Goal: Task Accomplishment & Management: Complete application form

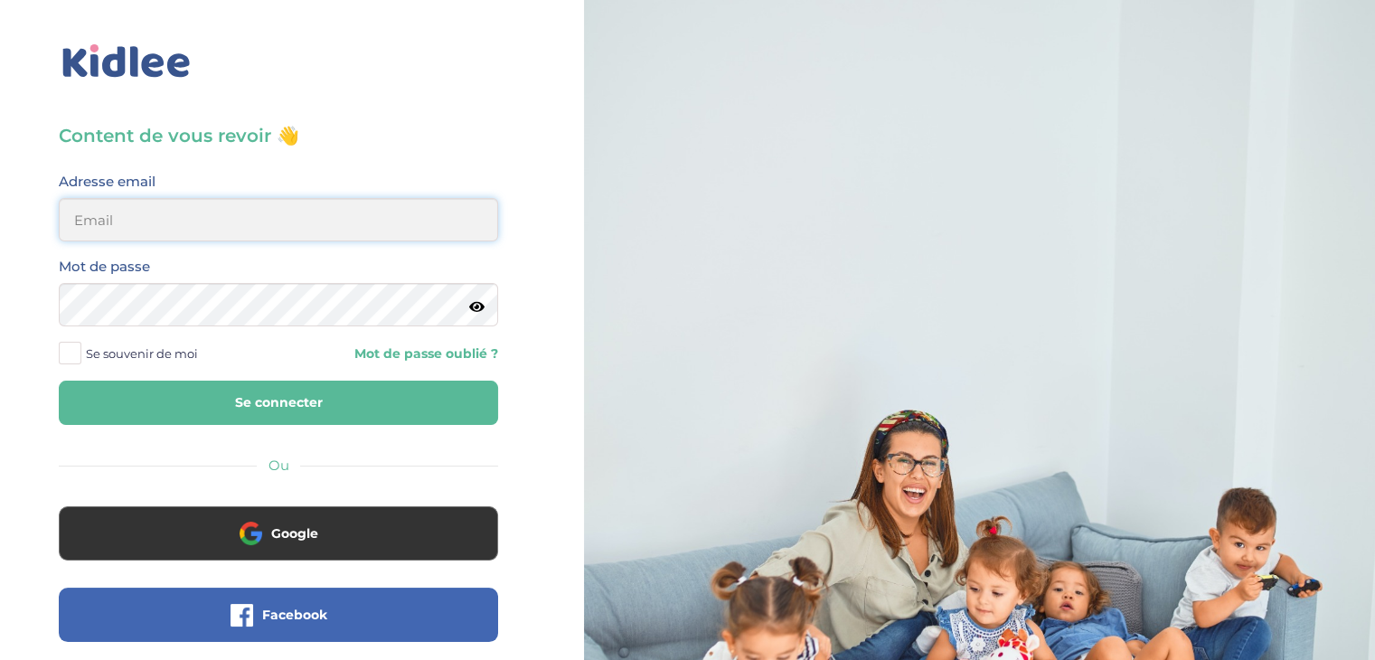
click at [251, 239] on input "email" at bounding box center [278, 219] width 439 height 43
type input "elmaitre@hotmail.com"
click at [470, 305] on icon at bounding box center [476, 307] width 15 height 14
click at [270, 397] on button "Se connecter" at bounding box center [278, 403] width 439 height 44
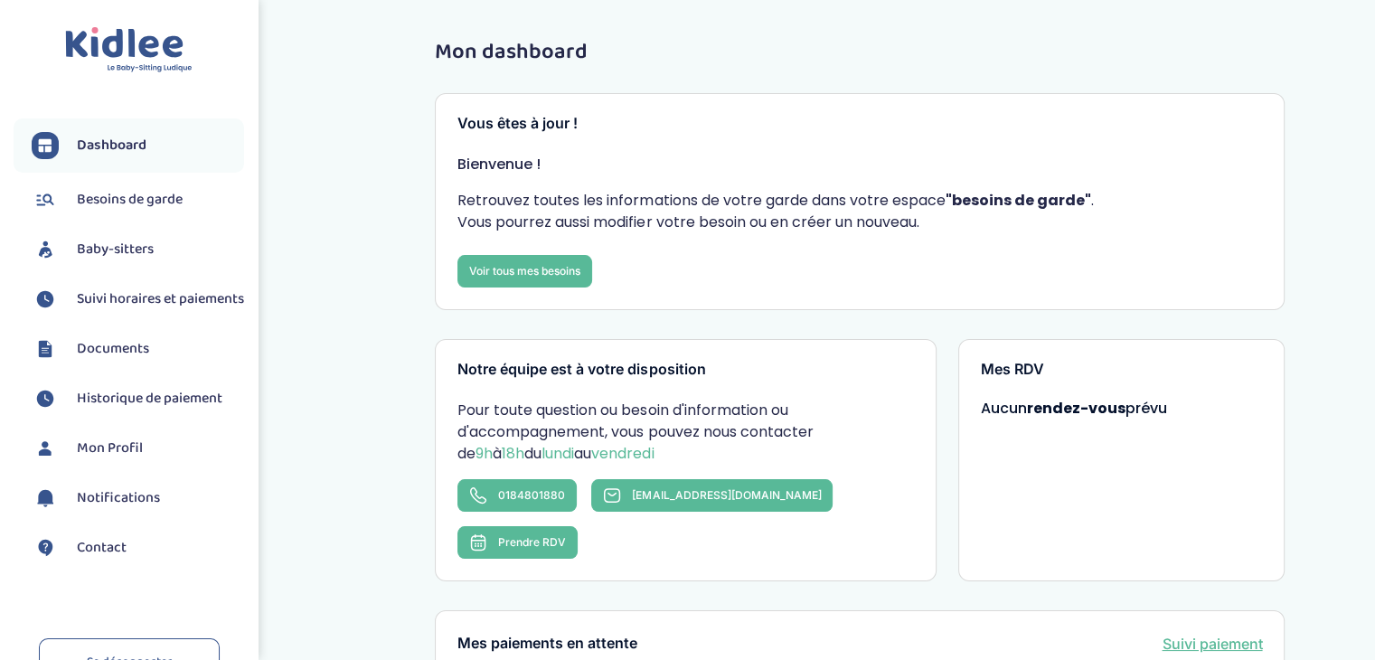
click at [111, 247] on span "Baby-sitters" at bounding box center [115, 250] width 77 height 22
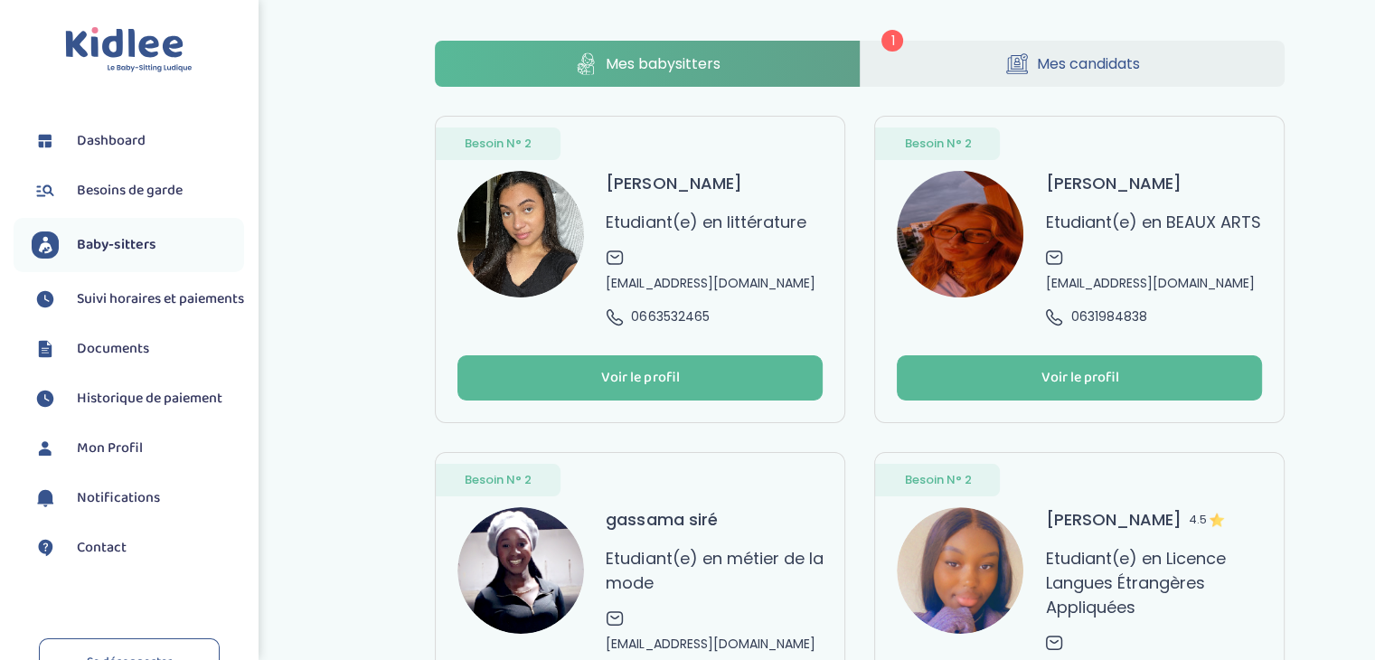
click at [1046, 101] on div "1 Mes babysitters Mes candidats Besoin N° 2 [PERSON_NAME] Etudiant(e) en littér…" at bounding box center [860, 425] width 850 height 768
click at [1066, 73] on span "Mes candidats" at bounding box center [1088, 63] width 103 height 23
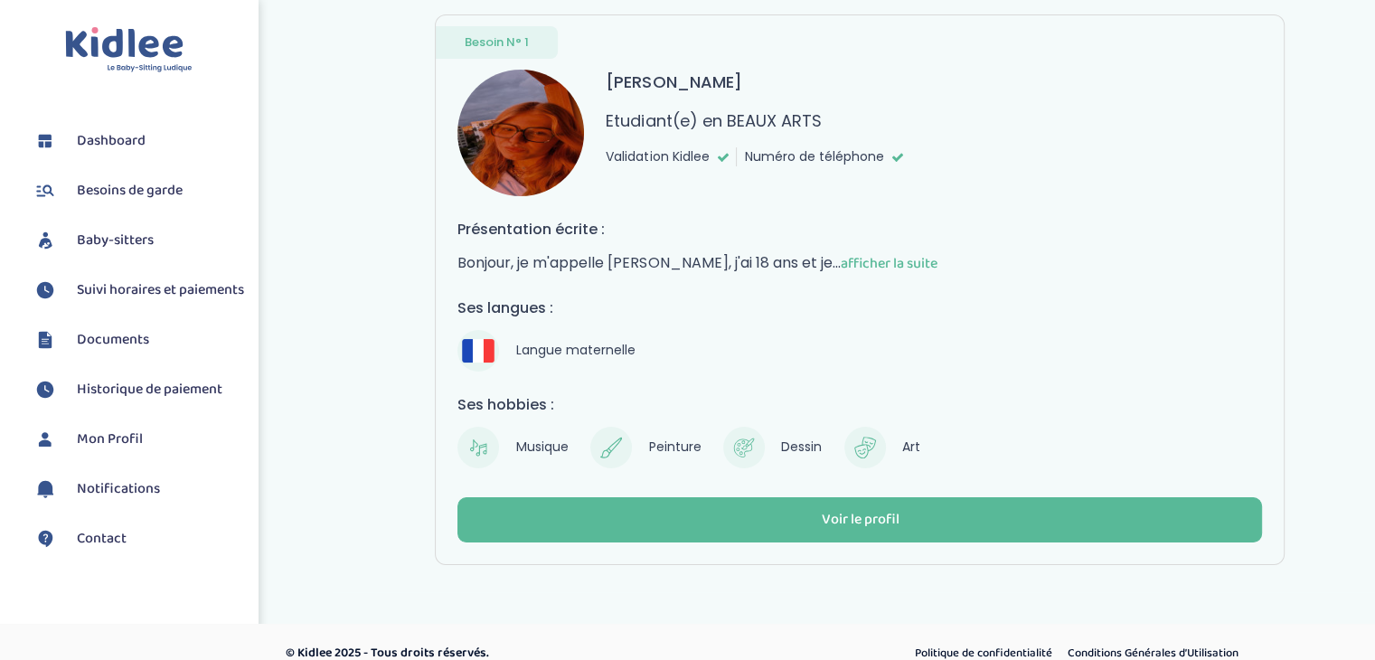
scroll to position [105, 0]
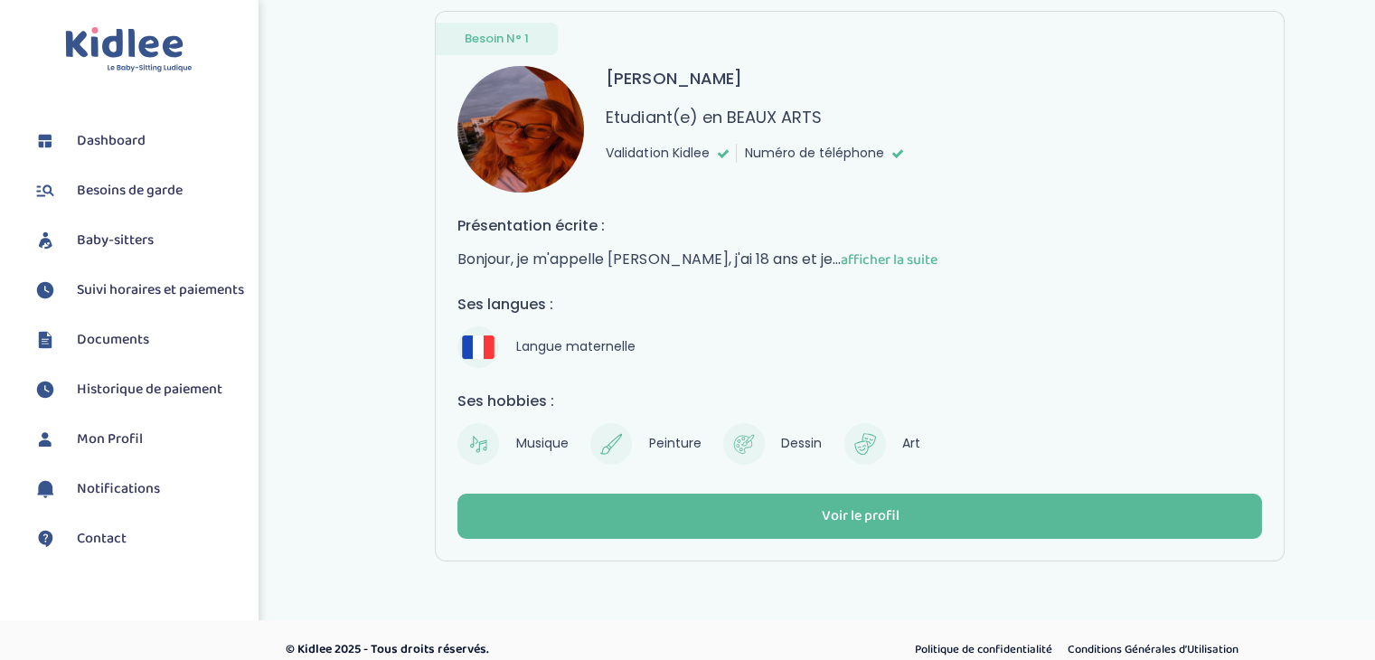
click at [928, 262] on span "afficher la suite" at bounding box center [888, 260] width 97 height 23
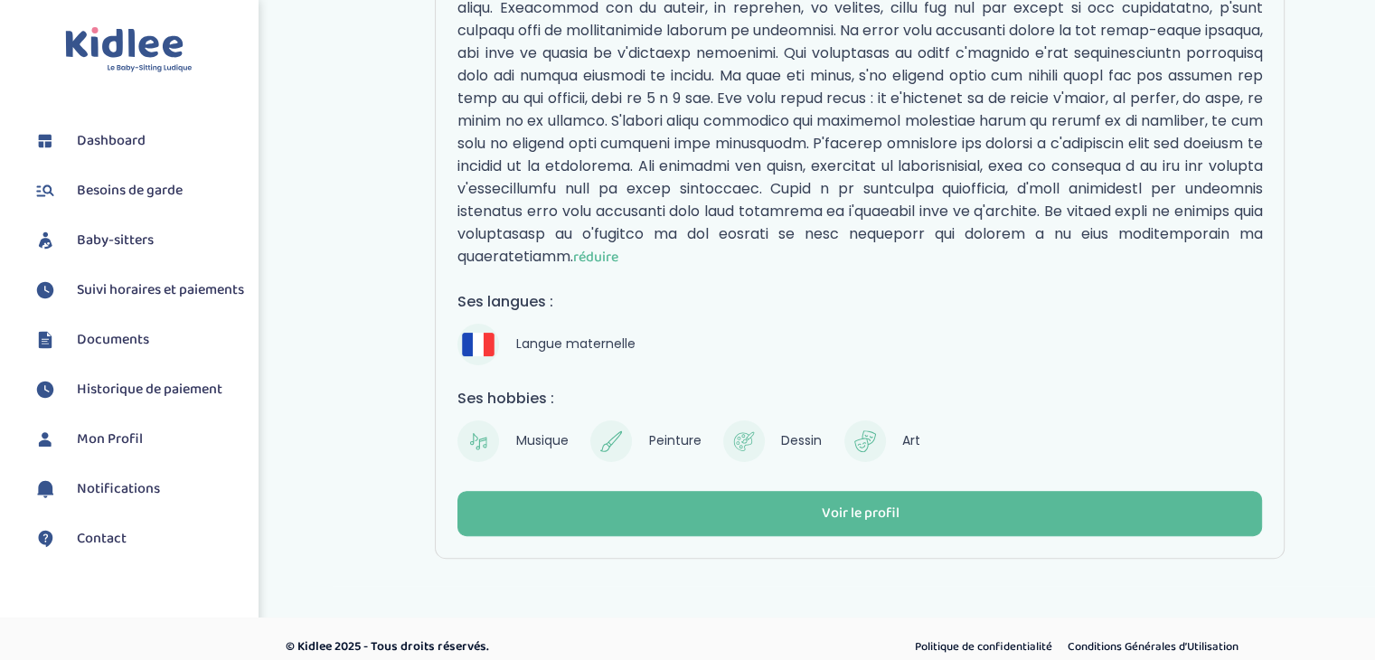
scroll to position [381, 0]
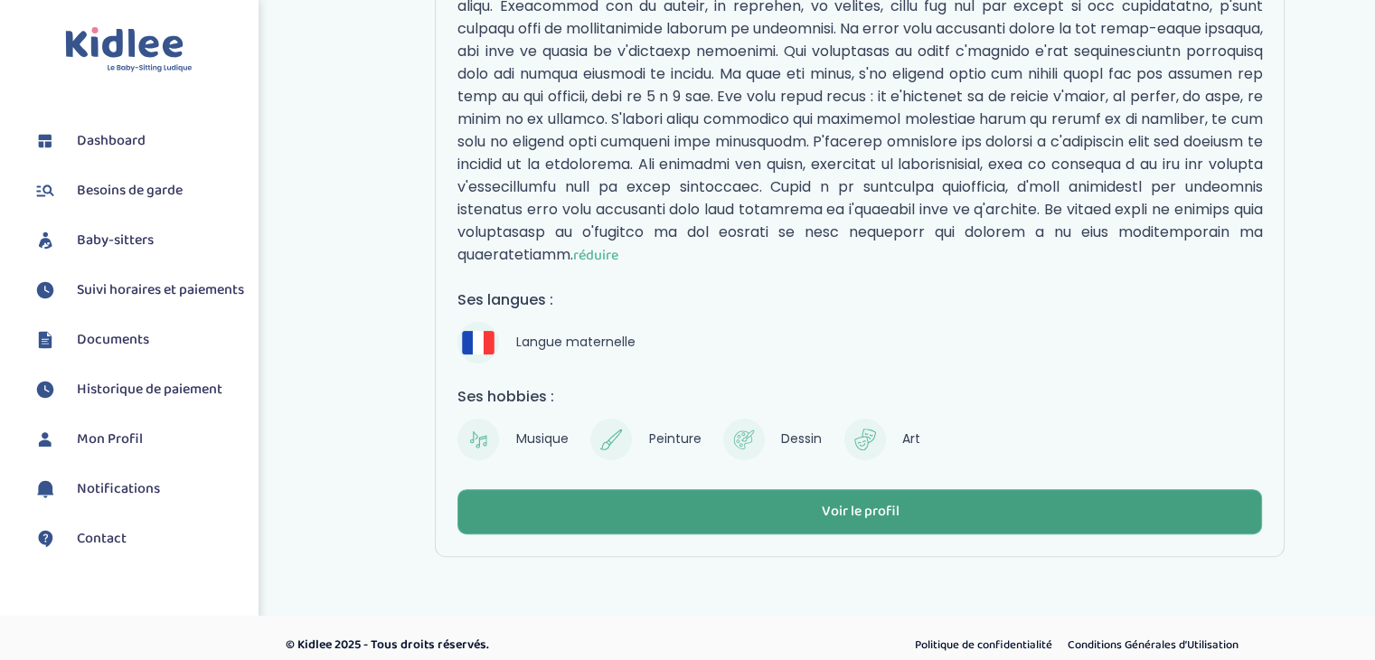
click at [948, 506] on button "Voir le profil" at bounding box center [860, 511] width 805 height 45
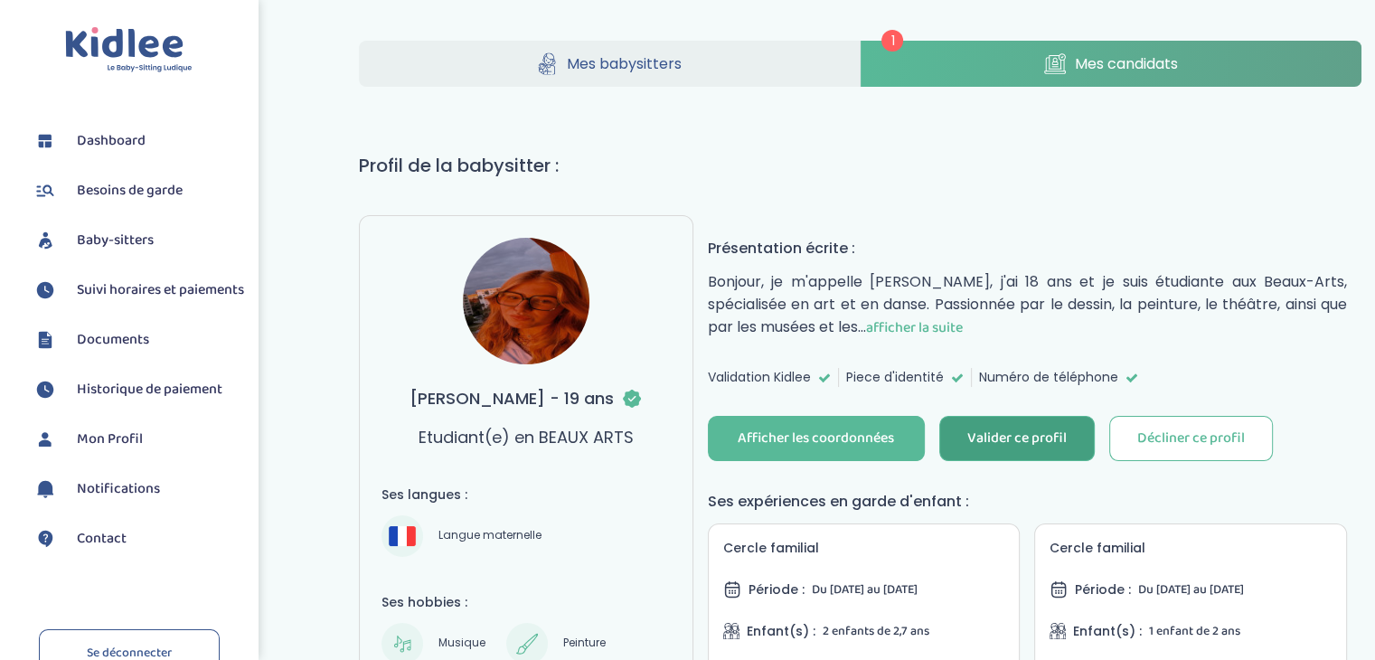
click at [995, 456] on button "Valider ce profil" at bounding box center [1017, 438] width 156 height 45
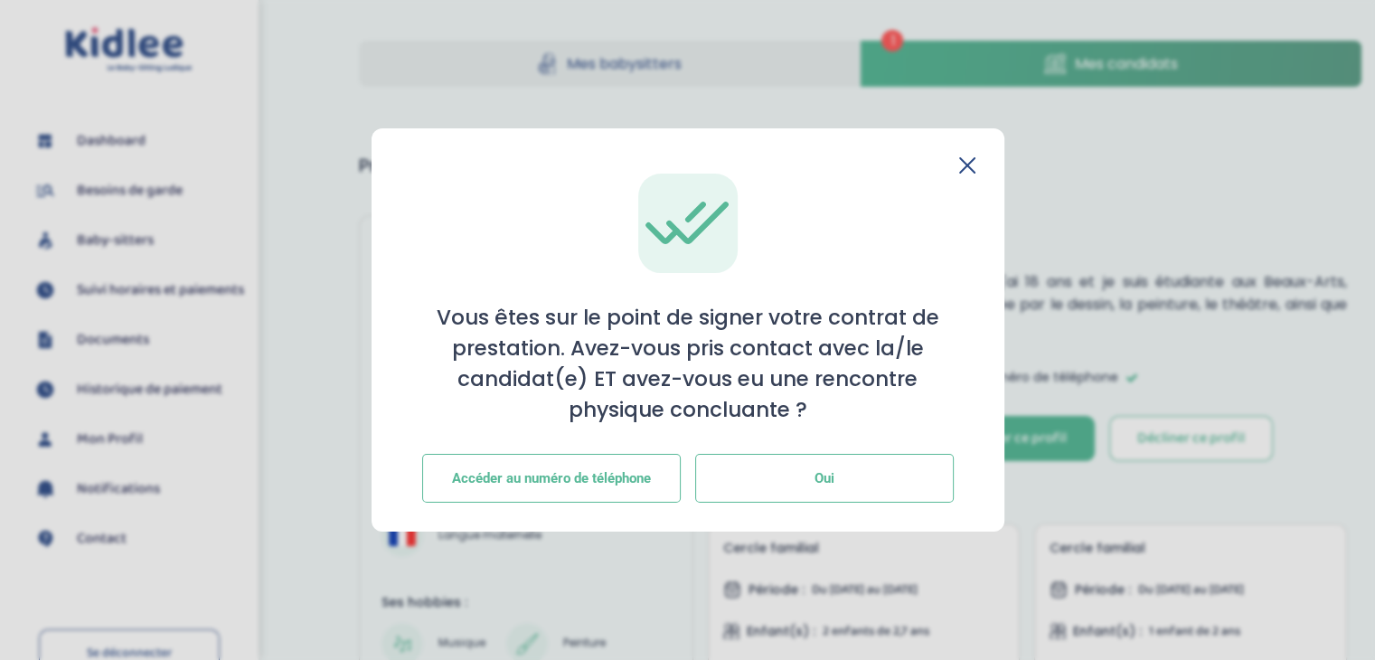
click at [813, 467] on button "Oui" at bounding box center [824, 478] width 259 height 49
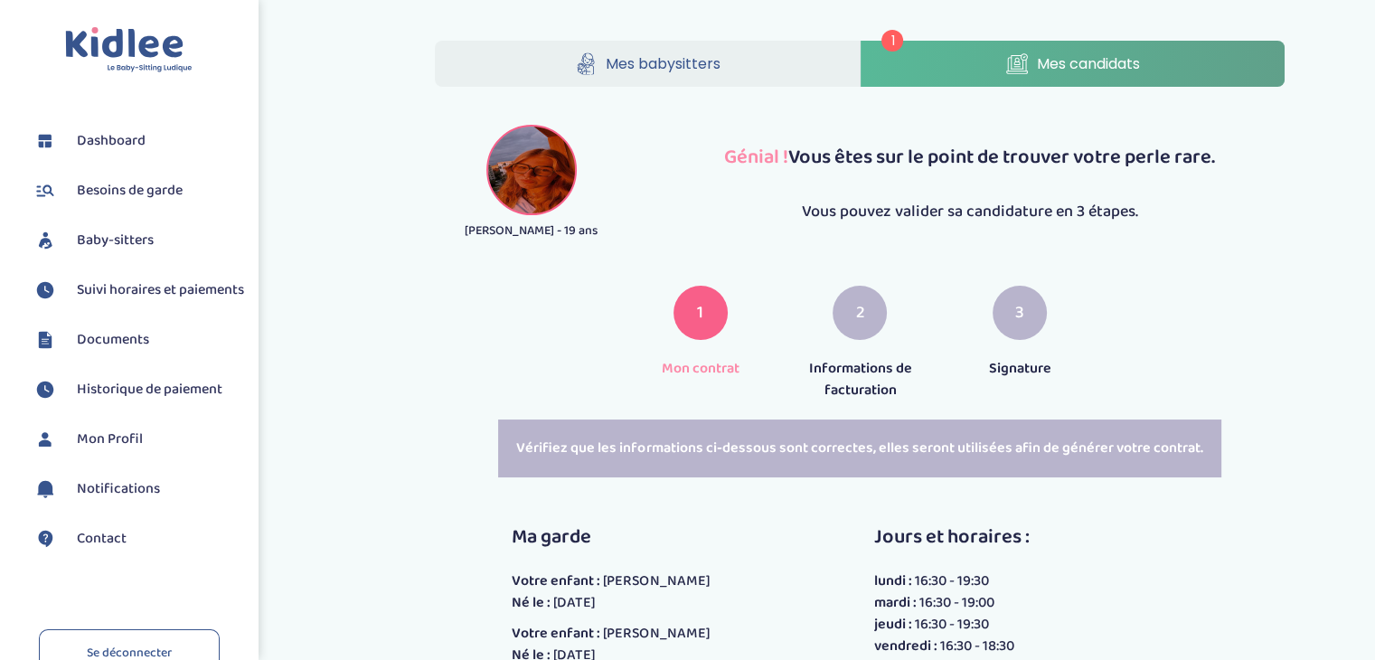
click at [124, 450] on span "Mon Profil" at bounding box center [110, 440] width 66 height 22
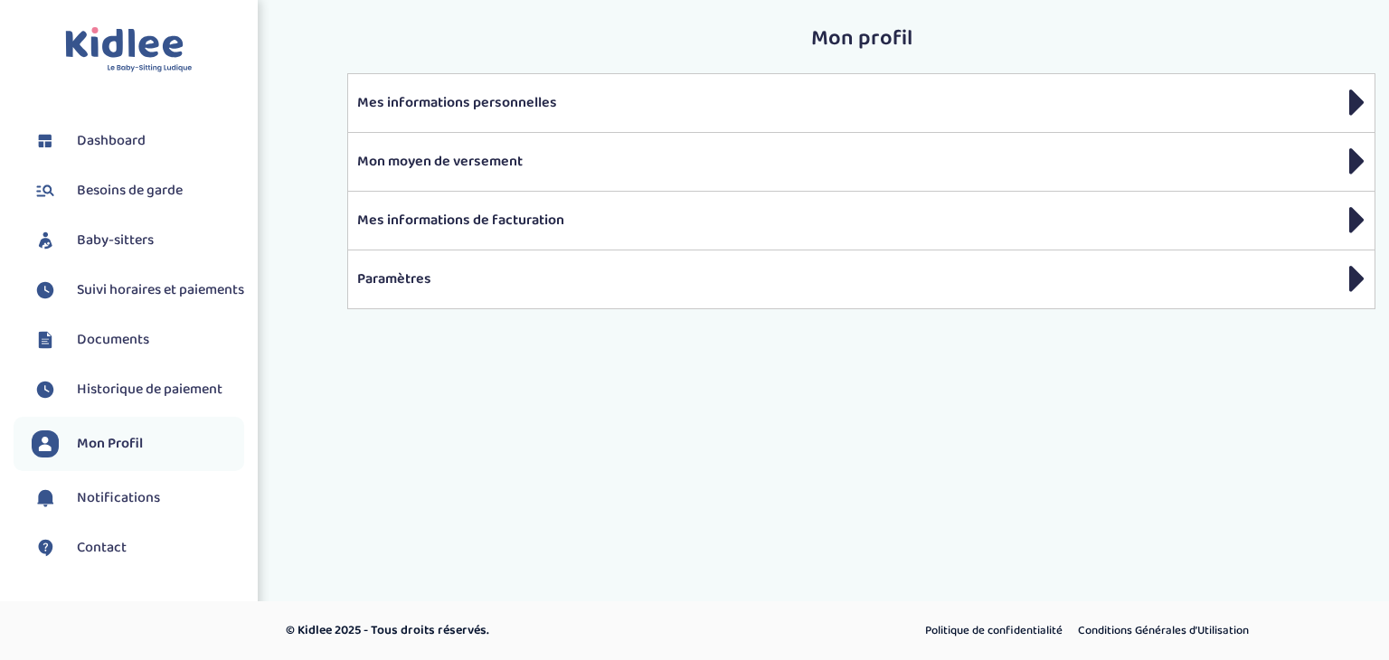
click at [141, 185] on span "Besoins de garde" at bounding box center [130, 191] width 106 height 22
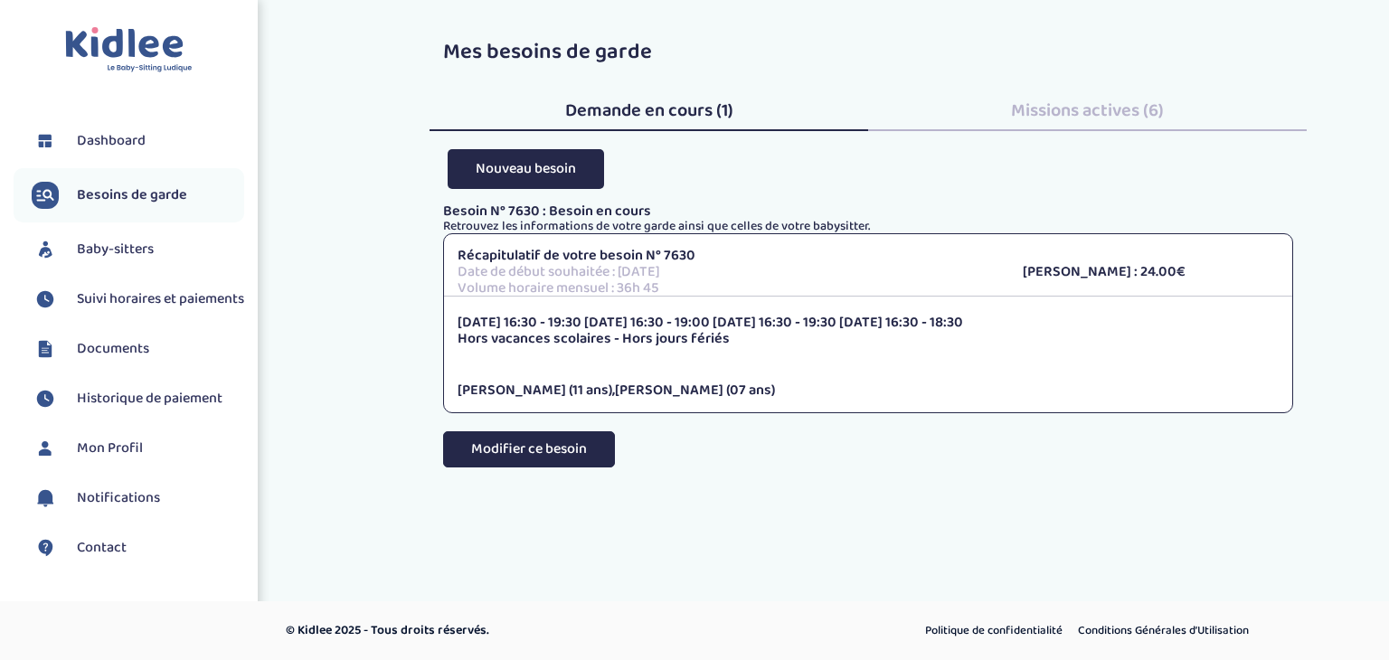
click at [555, 453] on button "Modifier ce besoin" at bounding box center [529, 449] width 172 height 36
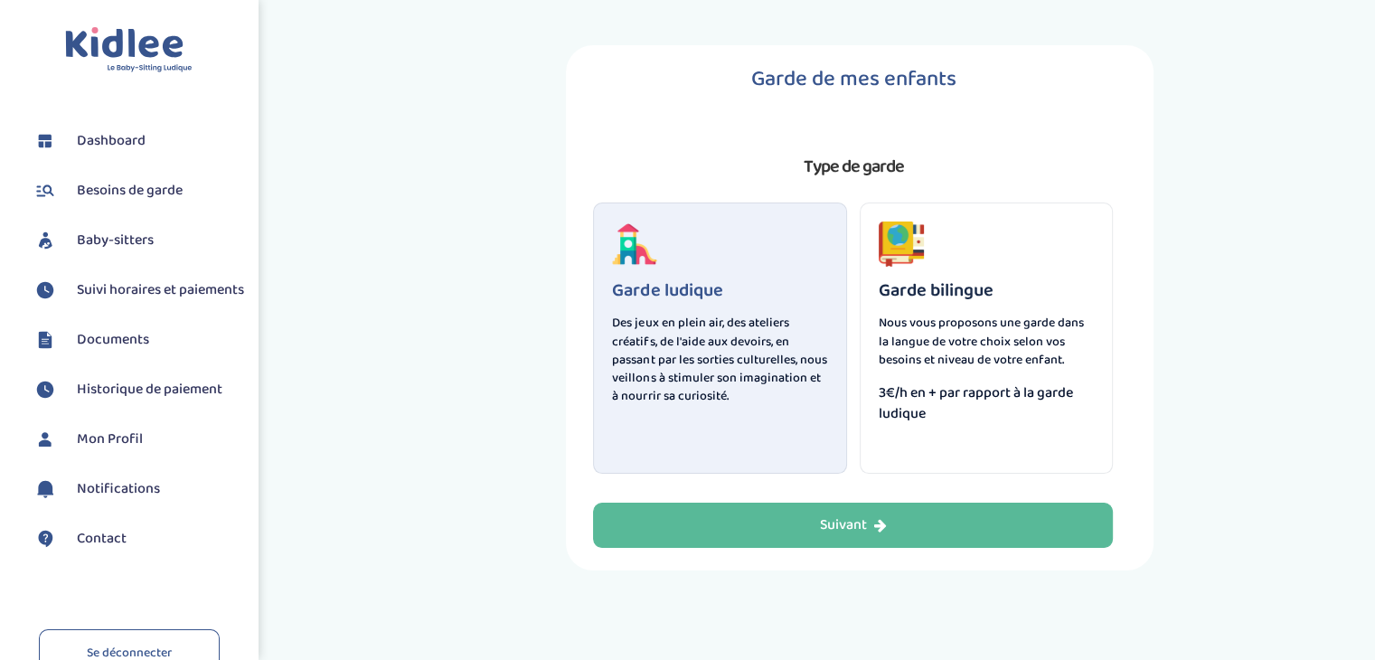
scroll to position [137, 0]
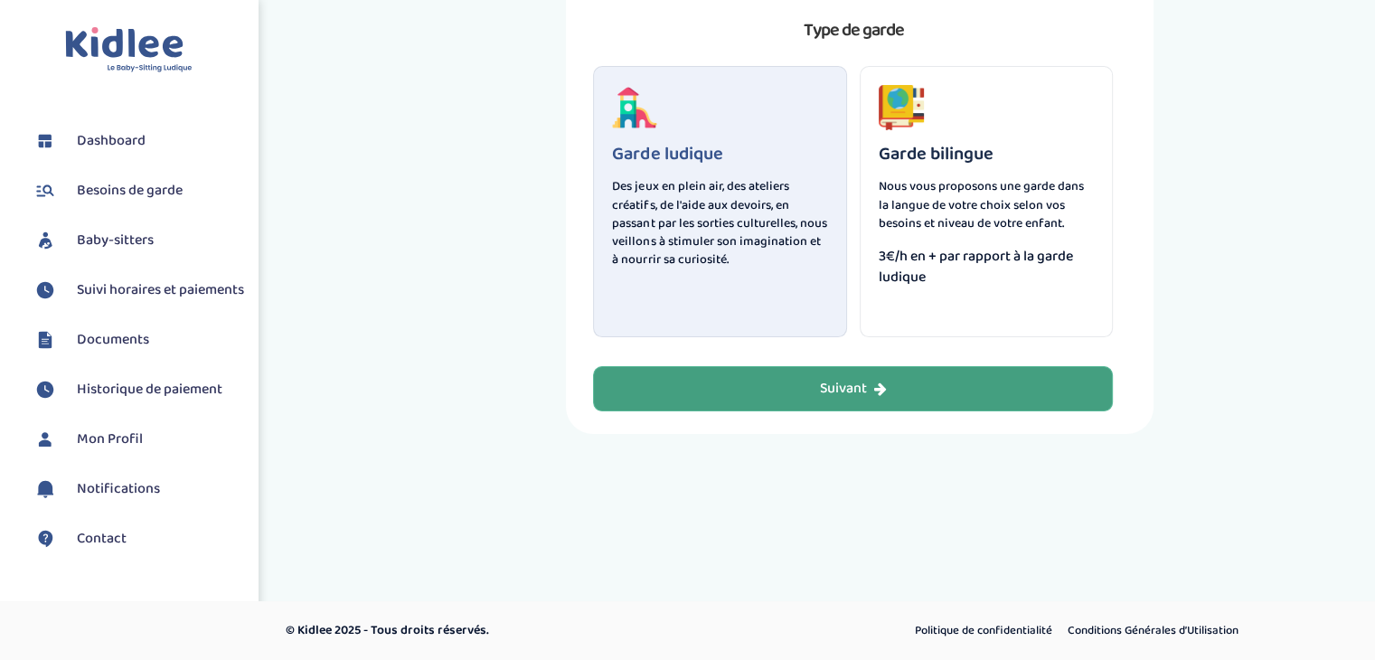
click at [745, 383] on button "Suivant" at bounding box center [853, 388] width 520 height 45
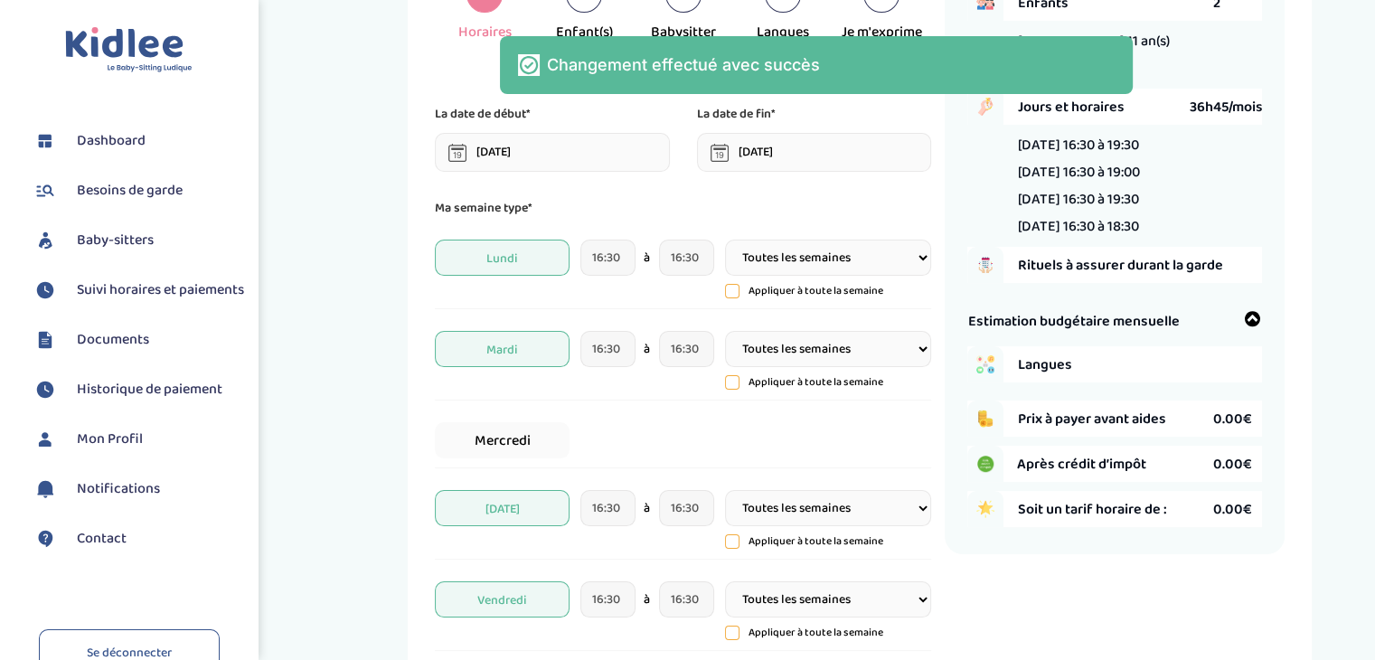
scroll to position [68, 0]
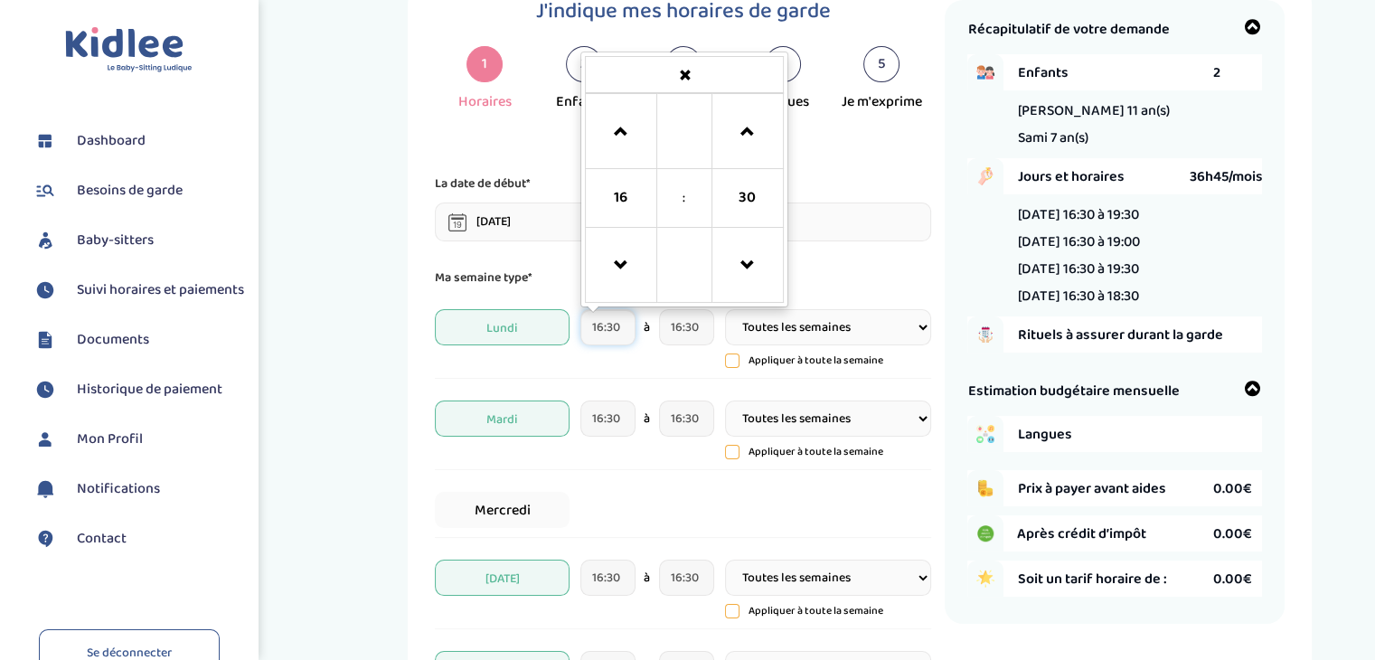
click at [611, 335] on input "16:30" at bounding box center [607, 327] width 55 height 36
click at [635, 133] on span at bounding box center [621, 132] width 49 height 49
click at [760, 284] on span at bounding box center [747, 265] width 49 height 49
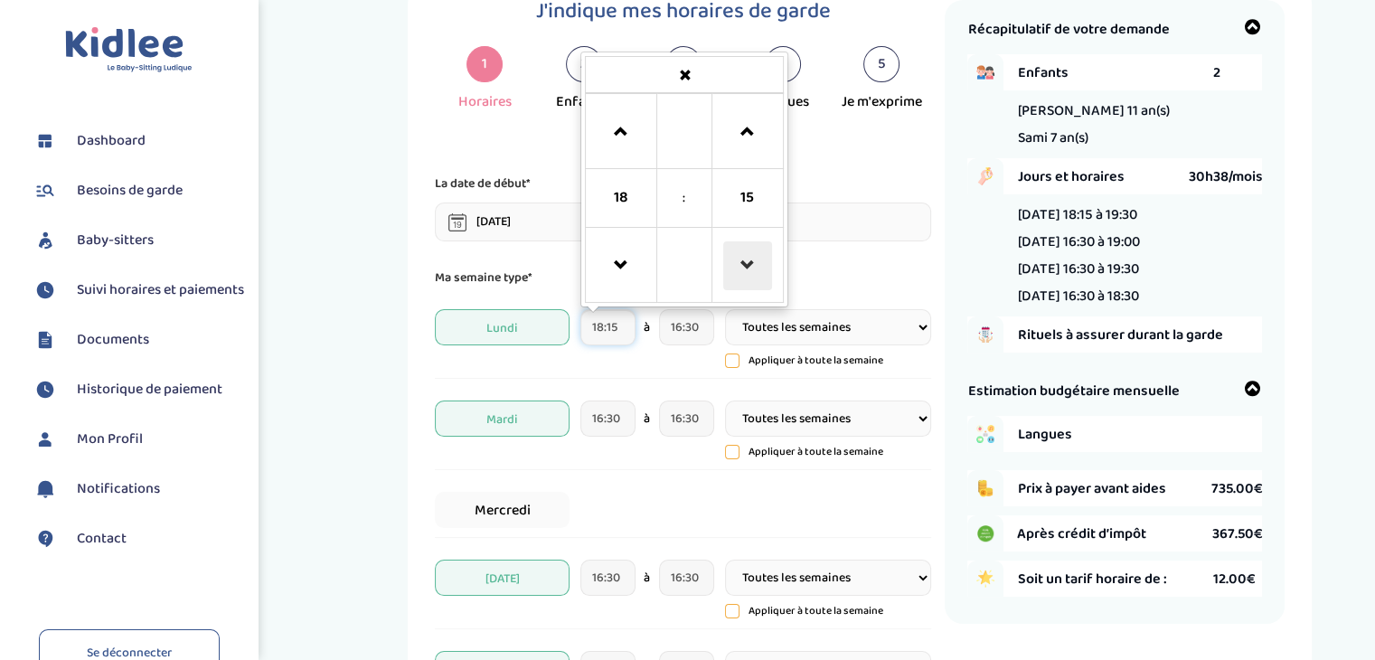
type input "18:00"
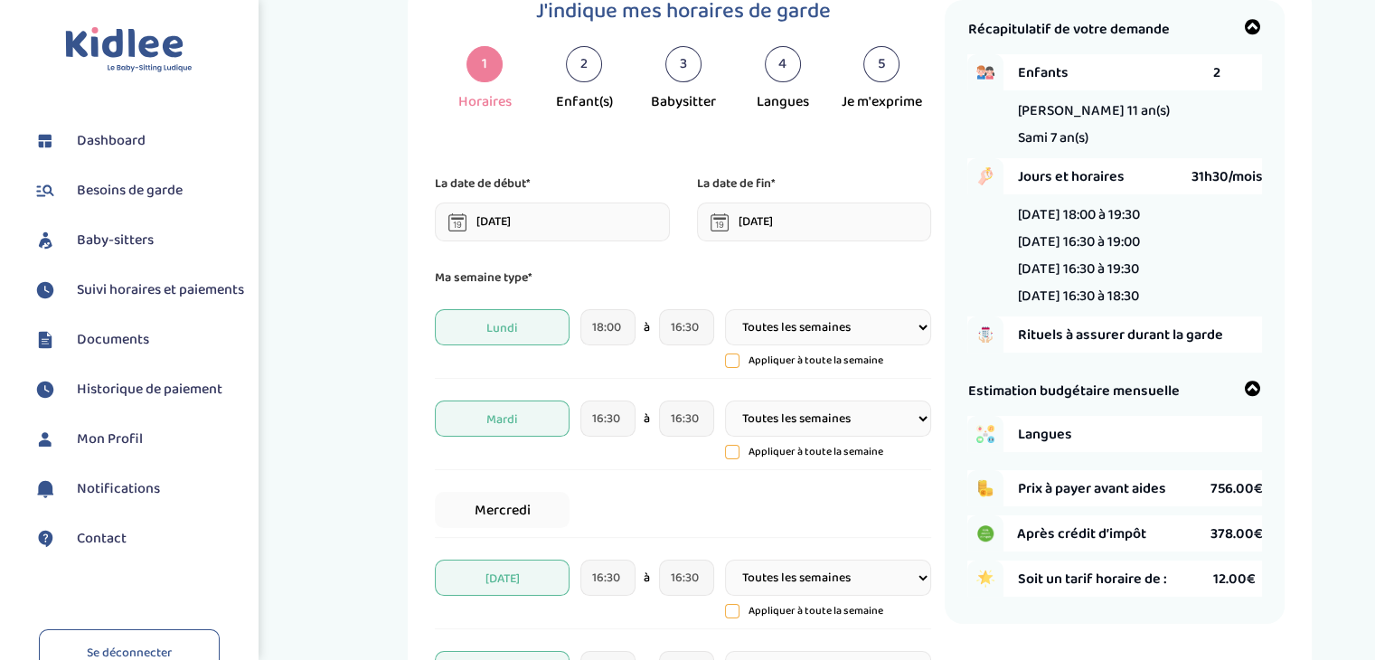
click at [682, 348] on div "Lundi 18:00 à 16:30 Toutes les semaines Toutes les 2 semaines Tous les mois App…" at bounding box center [683, 339] width 496 height 79
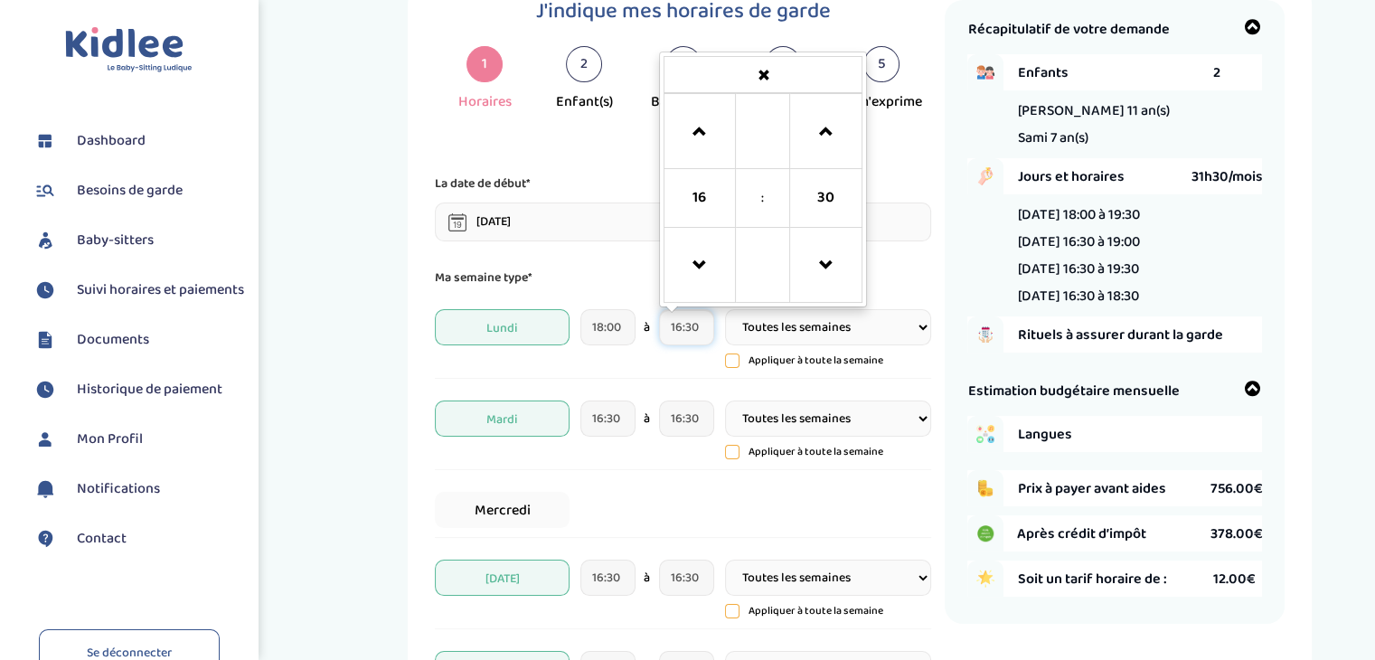
click at [684, 335] on input "16:30" at bounding box center [686, 327] width 55 height 36
click at [689, 113] on span at bounding box center [699, 132] width 49 height 49
click at [694, 123] on span at bounding box center [699, 132] width 49 height 49
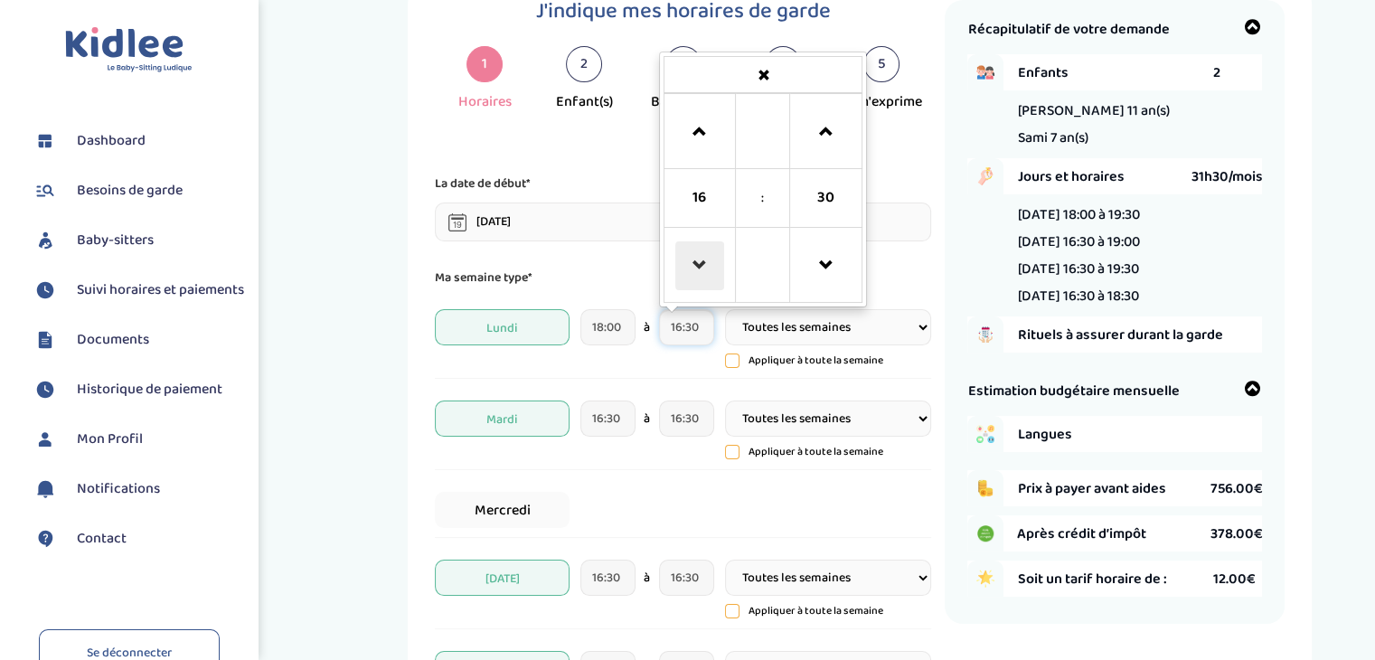
click at [698, 250] on span at bounding box center [699, 265] width 49 height 49
click at [697, 137] on span at bounding box center [699, 132] width 49 height 49
type input "19:30"
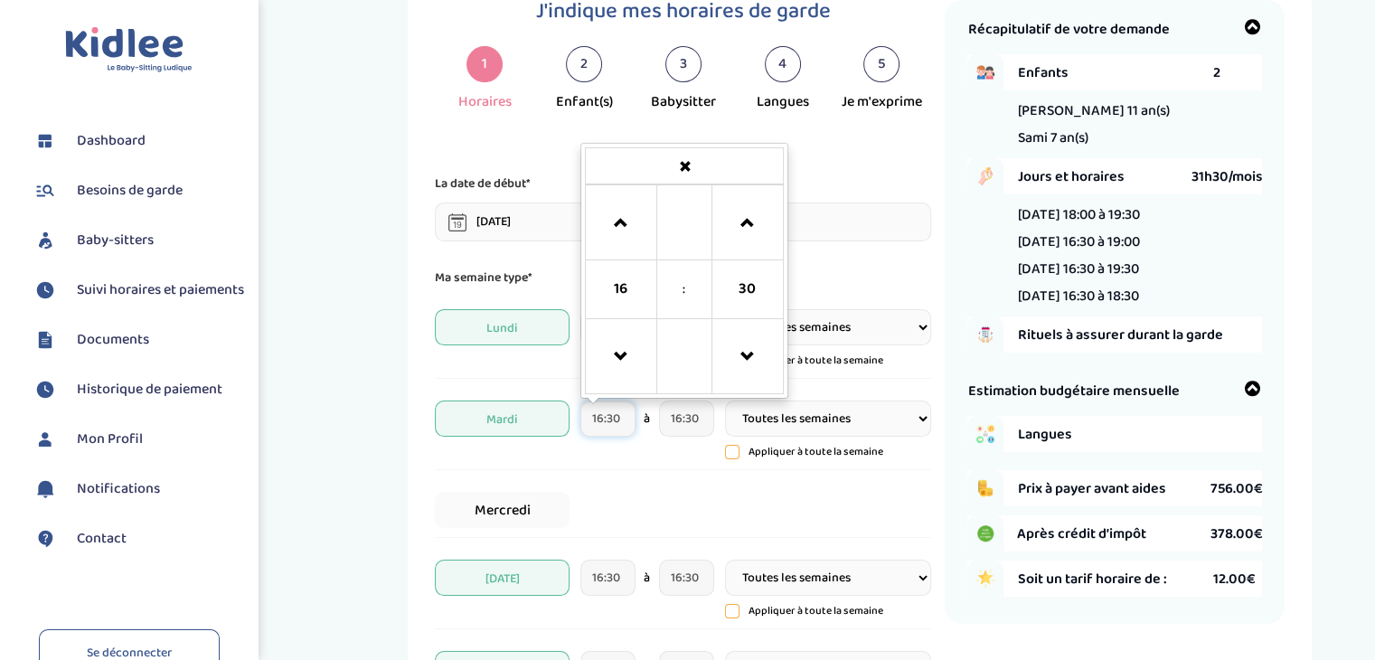
click at [621, 429] on input "16:30" at bounding box center [607, 419] width 55 height 36
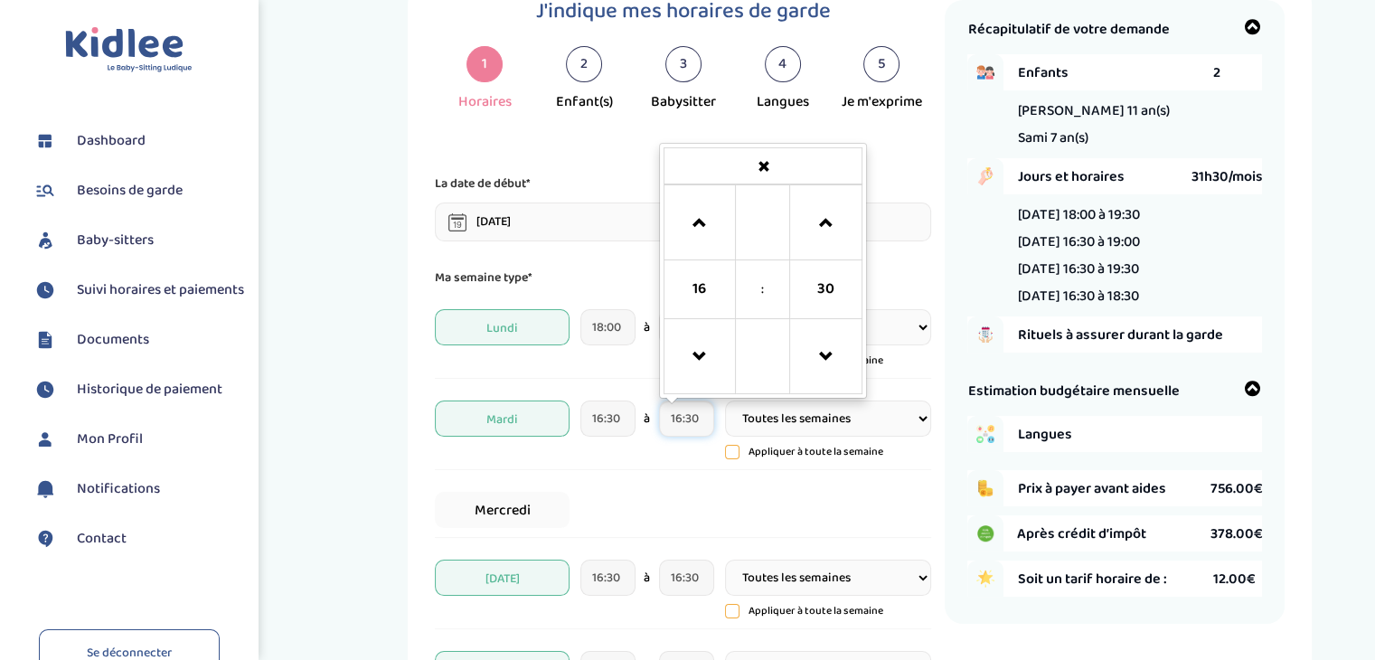
click at [698, 432] on input "16:30" at bounding box center [686, 419] width 55 height 36
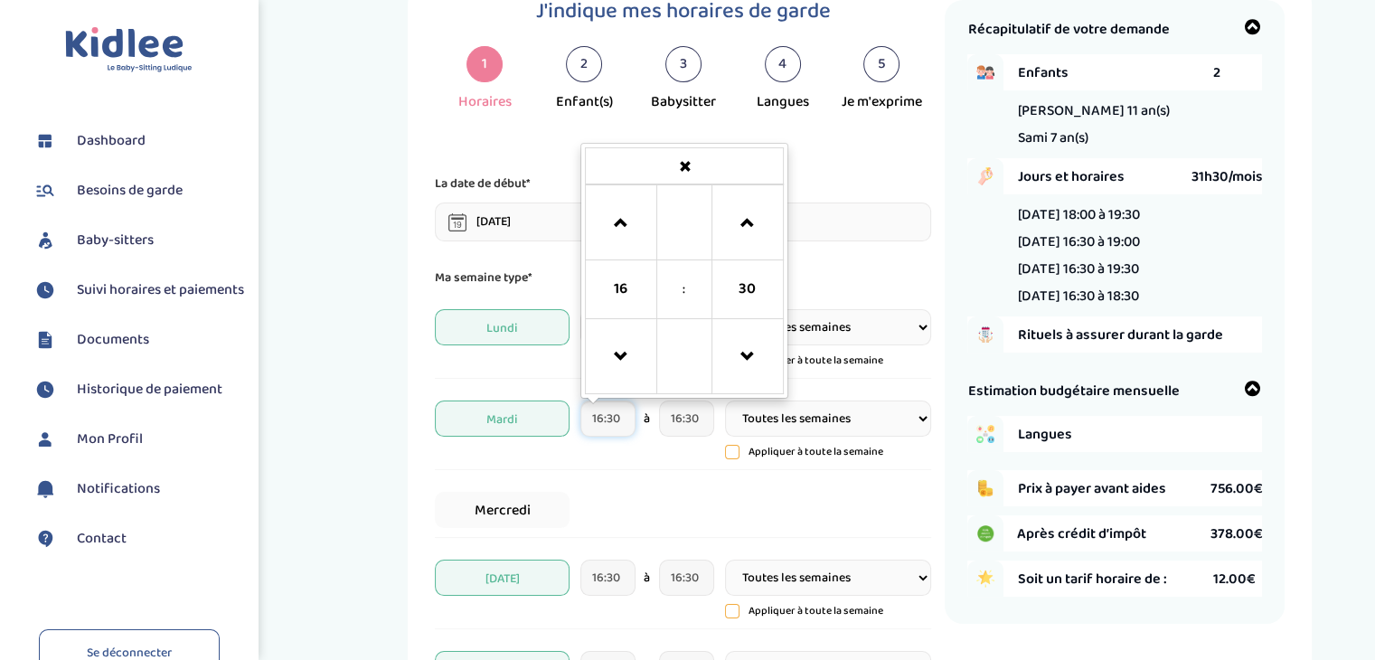
click at [622, 426] on input "16:30" at bounding box center [607, 419] width 55 height 36
click at [750, 225] on span at bounding box center [747, 223] width 49 height 49
click at [761, 355] on span at bounding box center [747, 357] width 49 height 49
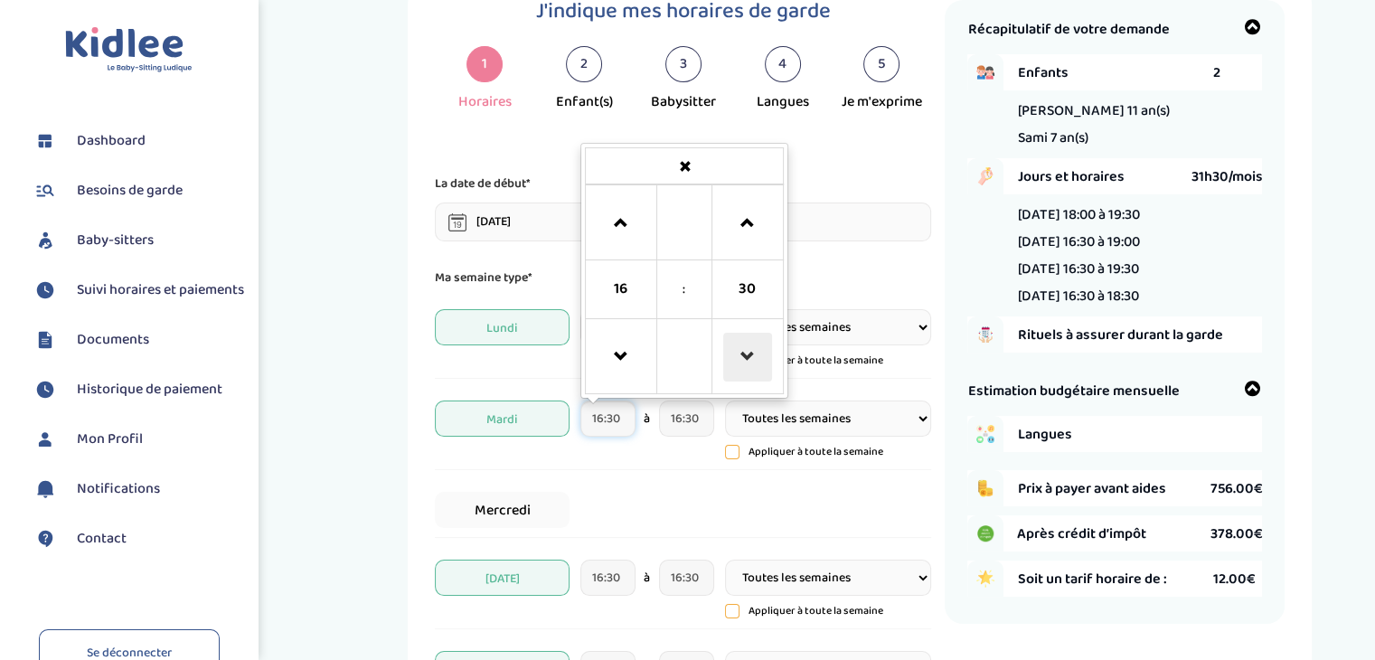
click at [748, 361] on span at bounding box center [747, 357] width 49 height 49
type input "16:00"
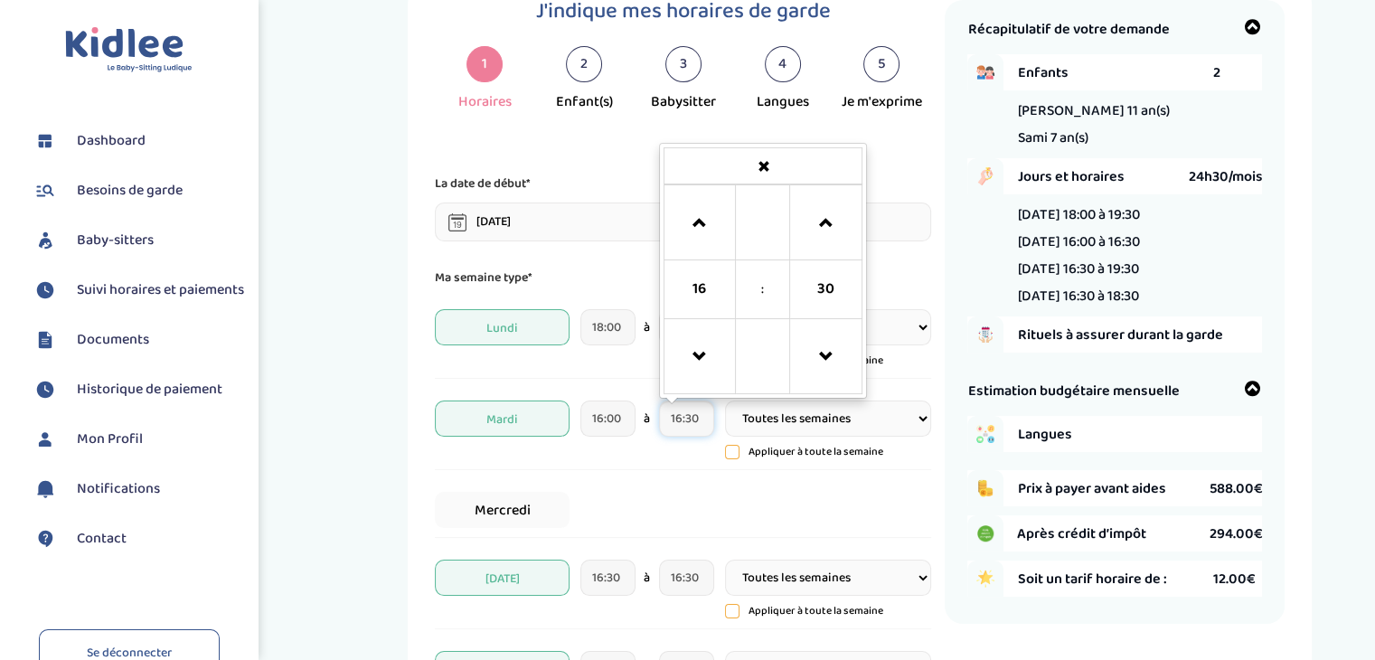
click at [702, 424] on input "16:30" at bounding box center [686, 419] width 55 height 36
click at [680, 221] on span at bounding box center [699, 223] width 49 height 49
click at [844, 363] on span at bounding box center [825, 357] width 49 height 49
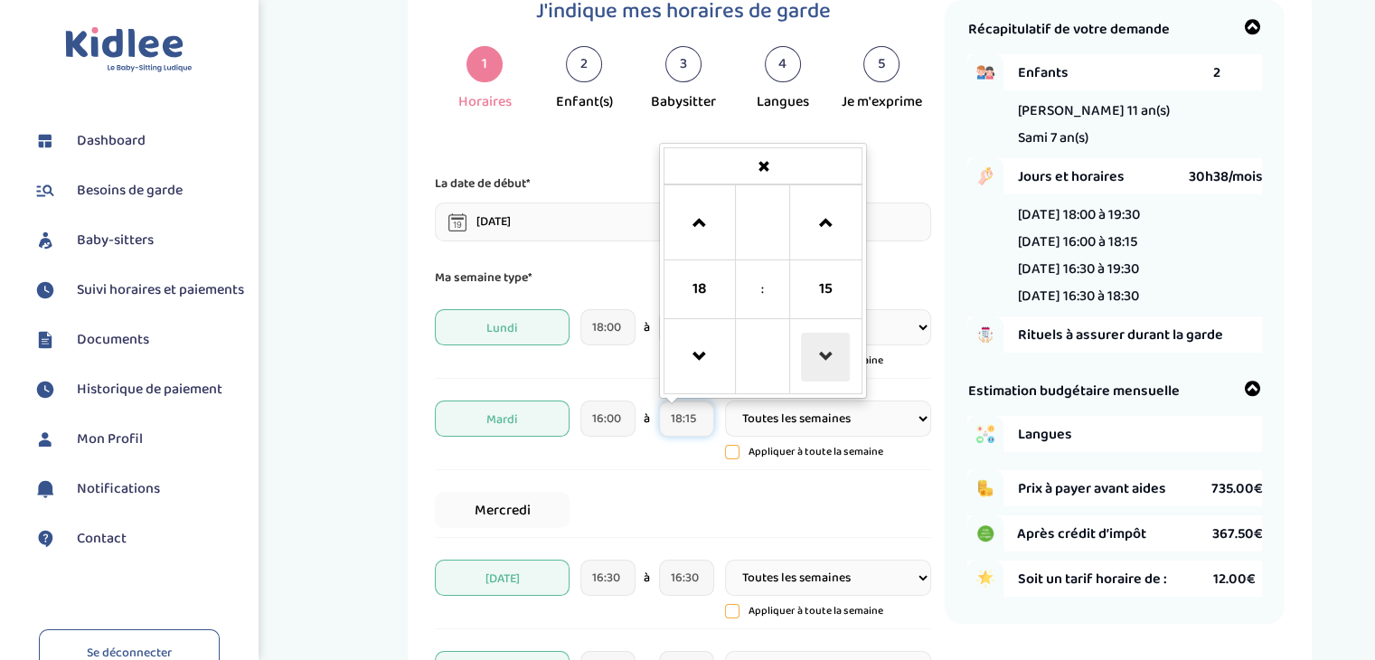
type input "18:00"
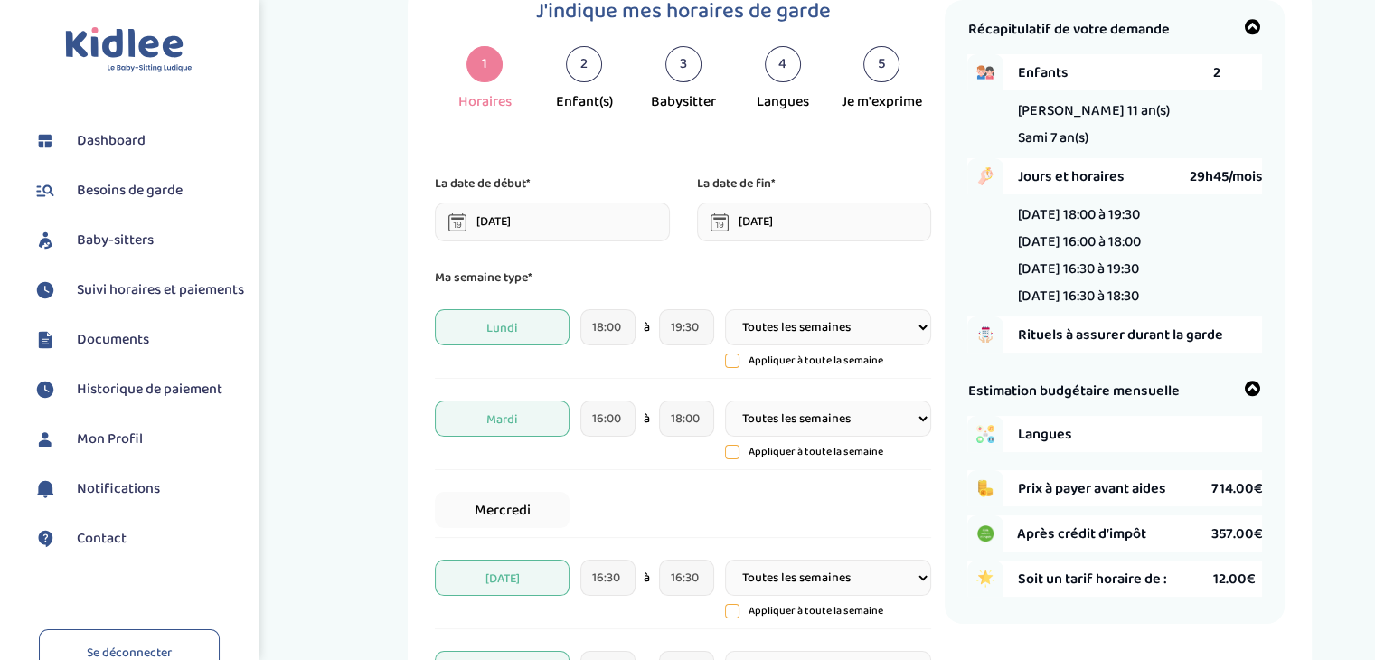
click at [698, 501] on div "Mercredi" at bounding box center [683, 510] width 496 height 55
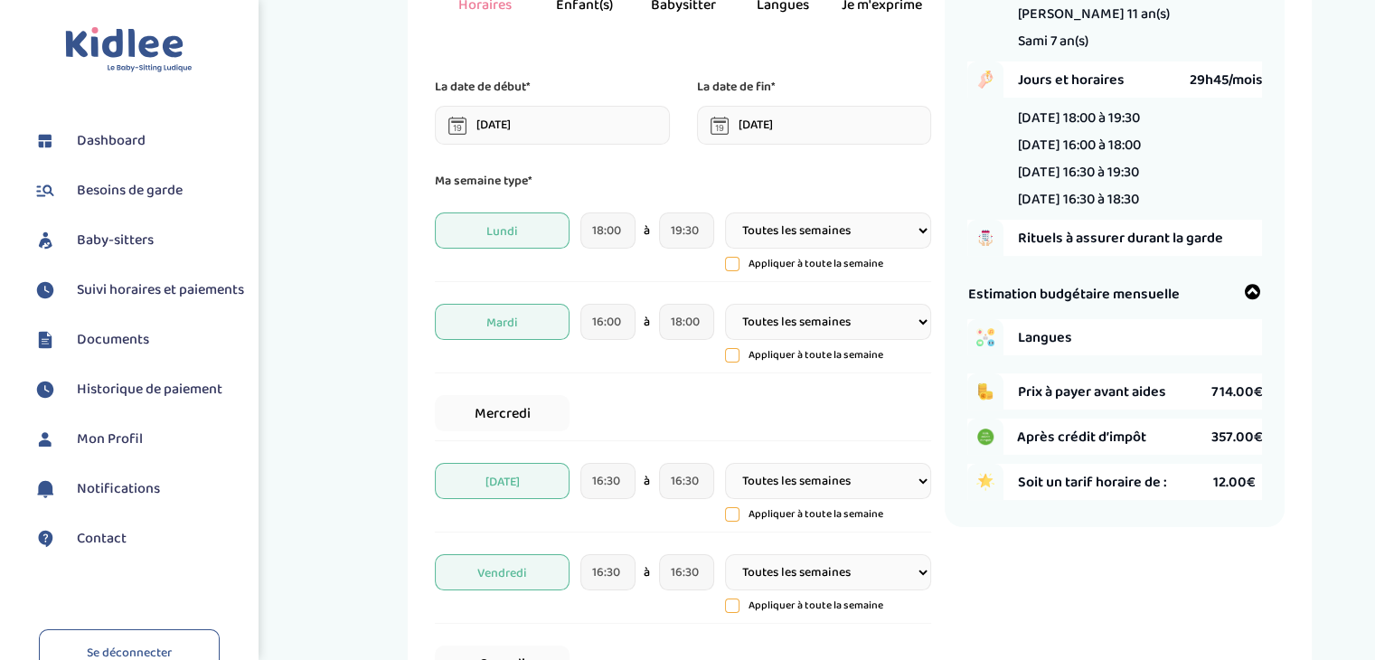
scroll to position [165, 0]
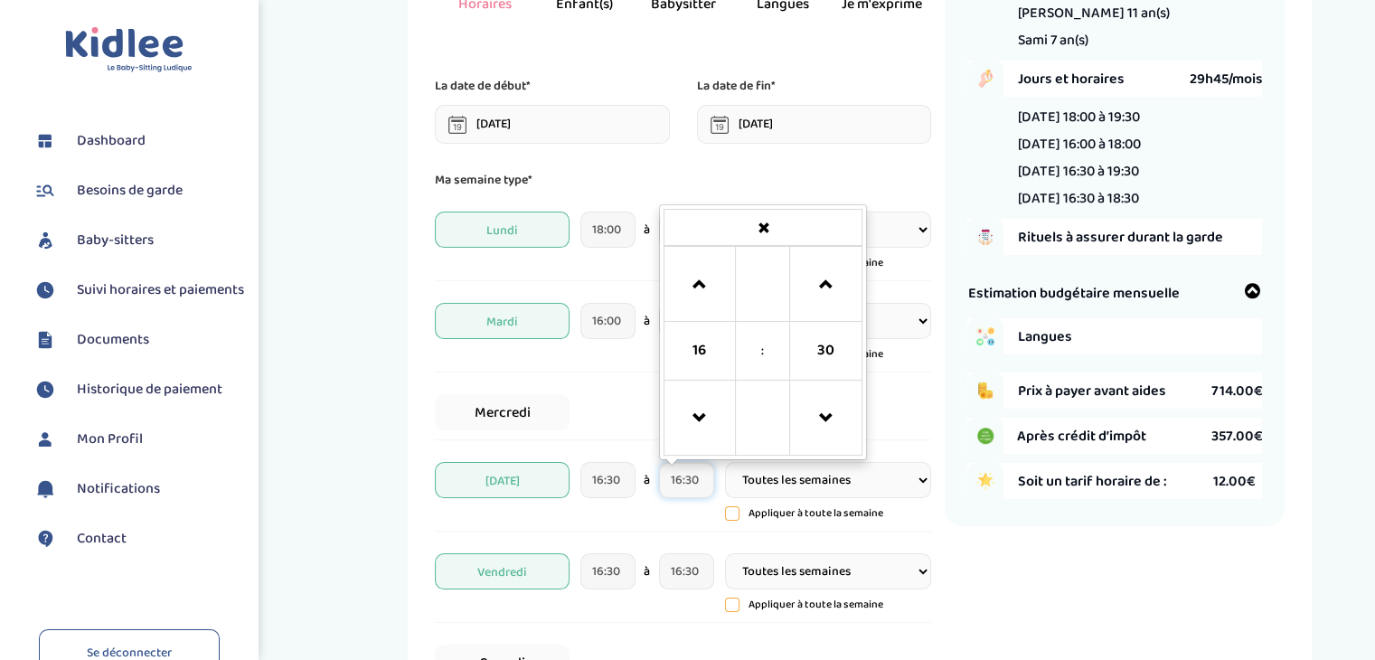
click at [698, 486] on input "16:30" at bounding box center [686, 480] width 55 height 36
click at [703, 415] on span at bounding box center [699, 418] width 49 height 49
click at [828, 274] on span at bounding box center [825, 284] width 49 height 49
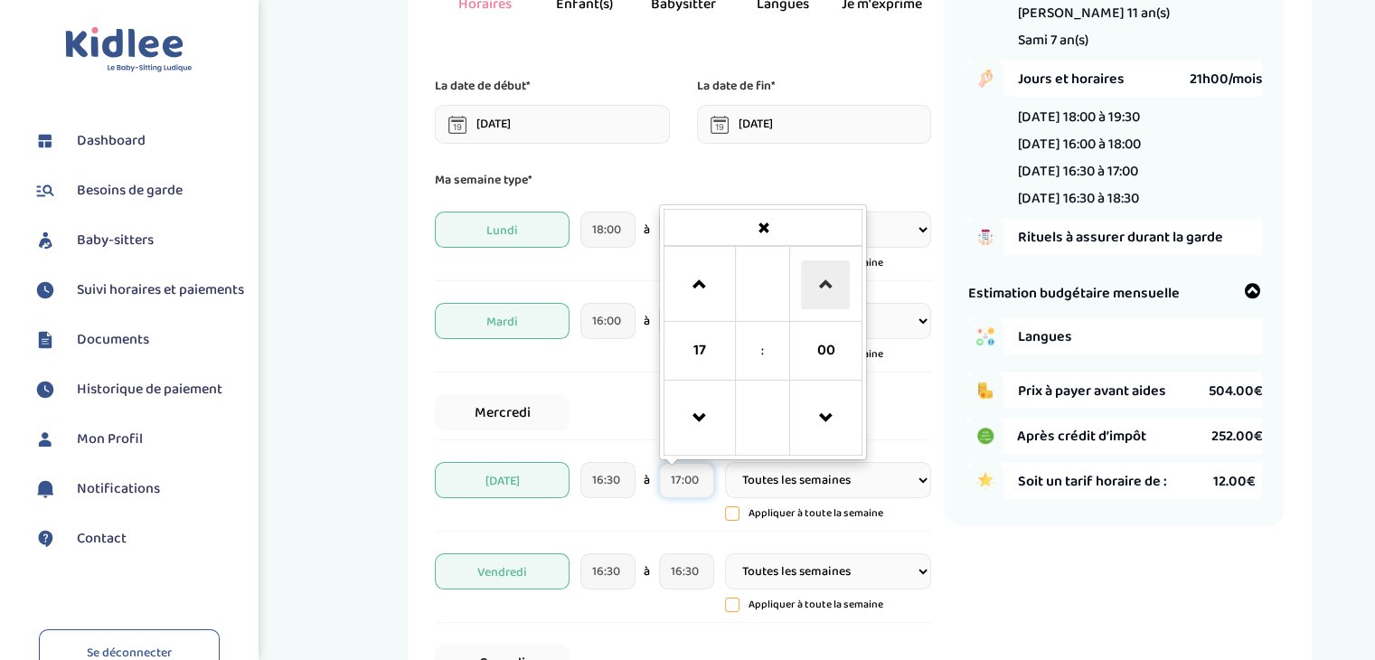
click at [826, 269] on span at bounding box center [825, 284] width 49 height 49
click at [828, 268] on span at bounding box center [825, 284] width 49 height 49
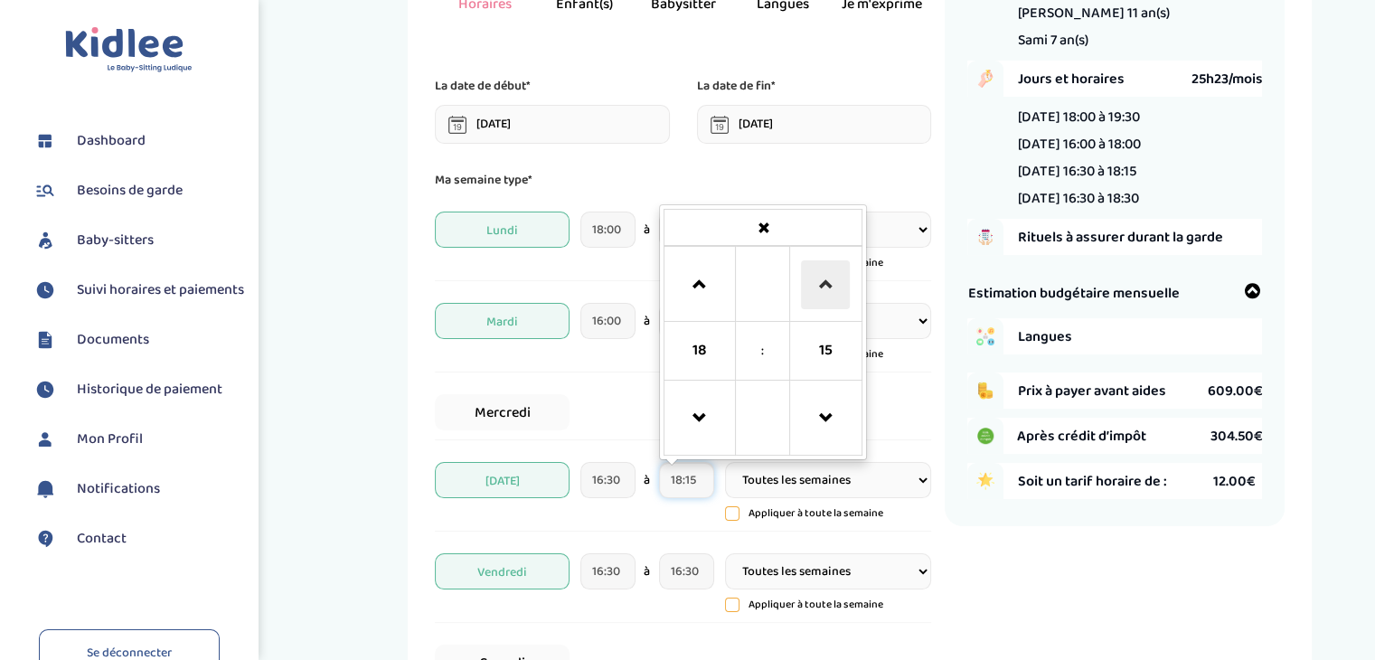
click at [828, 268] on span at bounding box center [825, 284] width 49 height 49
type input "18:30"
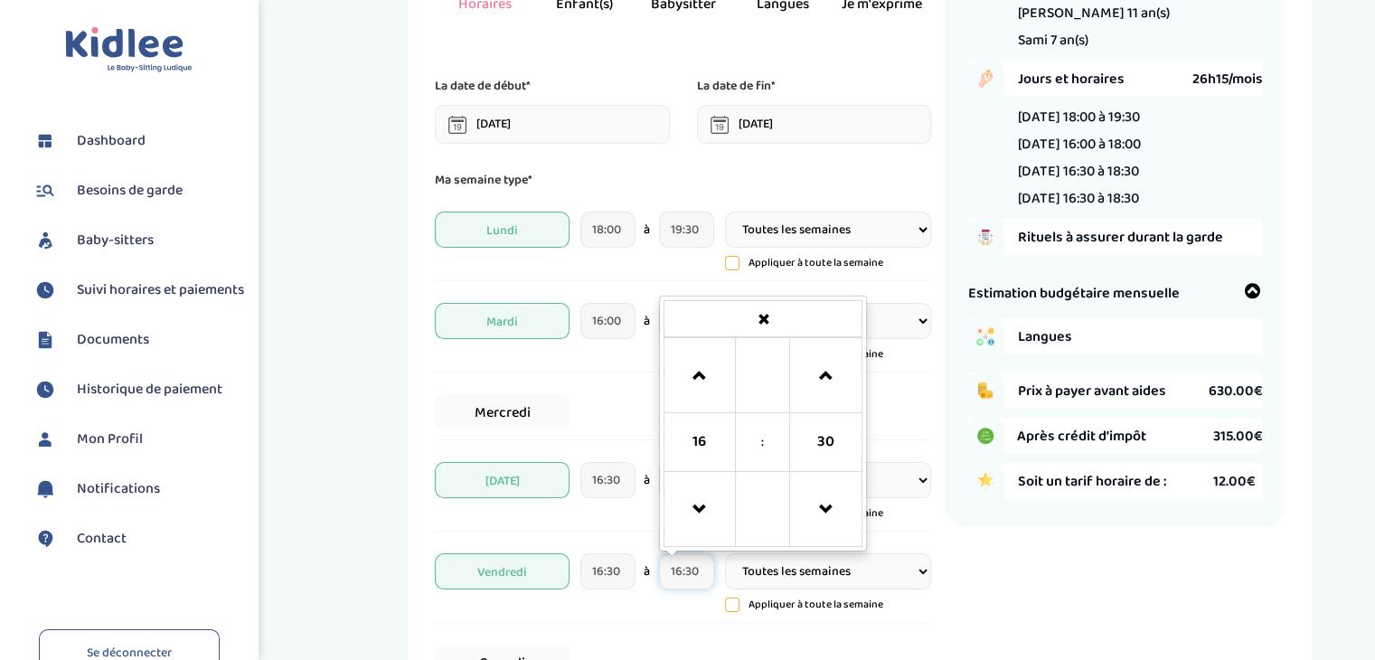
click at [691, 567] on input "16:30" at bounding box center [686, 571] width 55 height 36
click at [835, 370] on span at bounding box center [825, 376] width 49 height 49
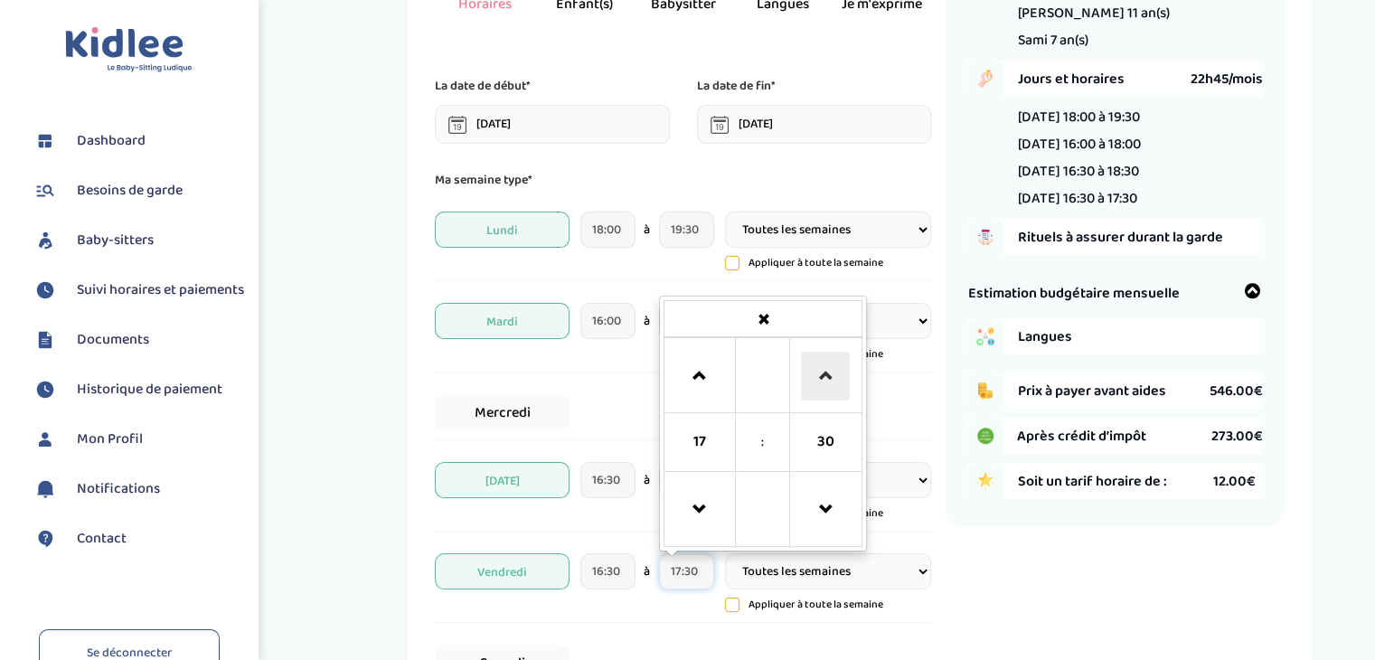
click at [835, 370] on span at bounding box center [825, 376] width 49 height 49
type input "18:30"
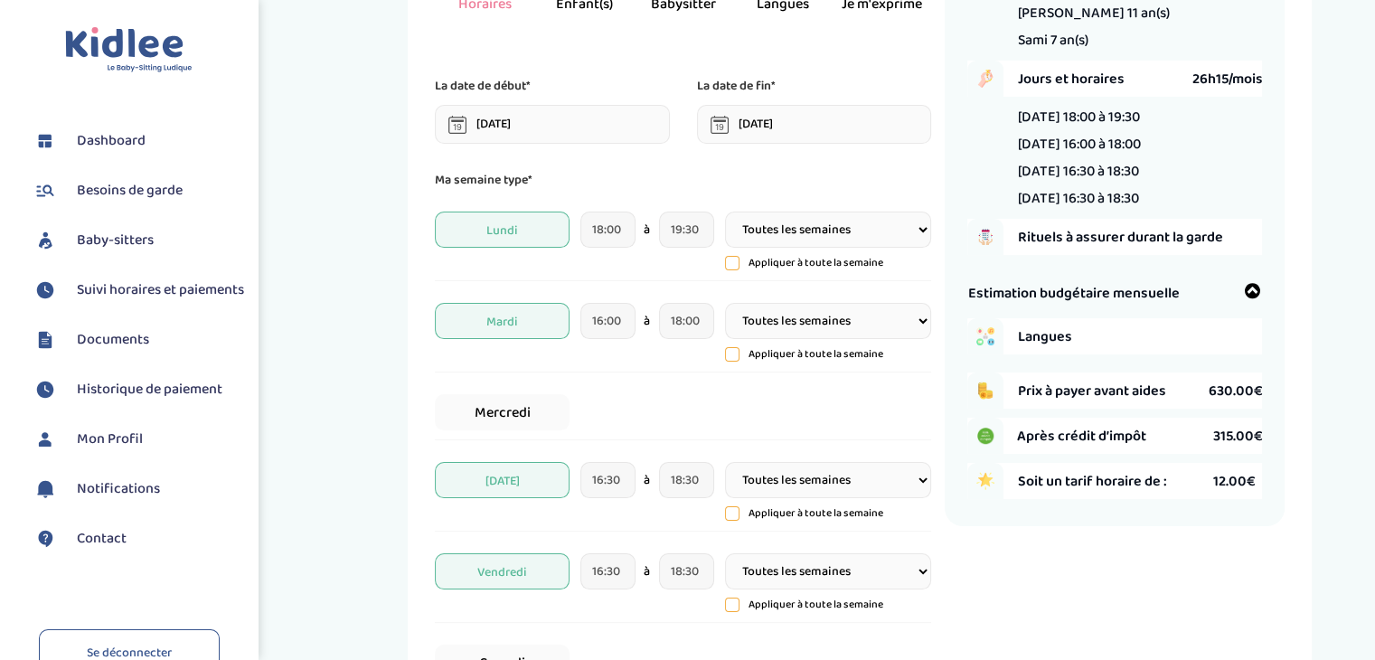
click at [1039, 609] on div "Récapitulatif de votre demande Enfants 2 Nina 11 an(s) Sami 7 an(s) Jours et ho…" at bounding box center [1115, 412] width 340 height 1020
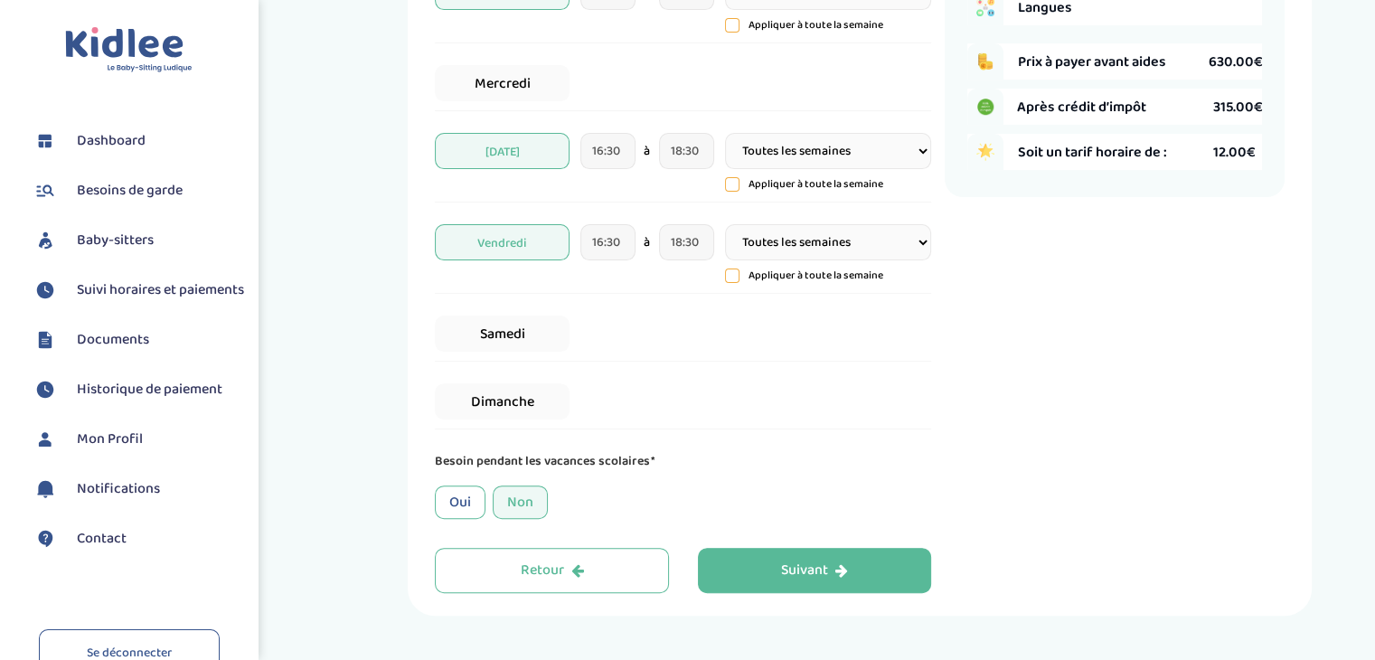
scroll to position [495, 0]
click at [875, 590] on button "Suivant" at bounding box center [815, 569] width 234 height 45
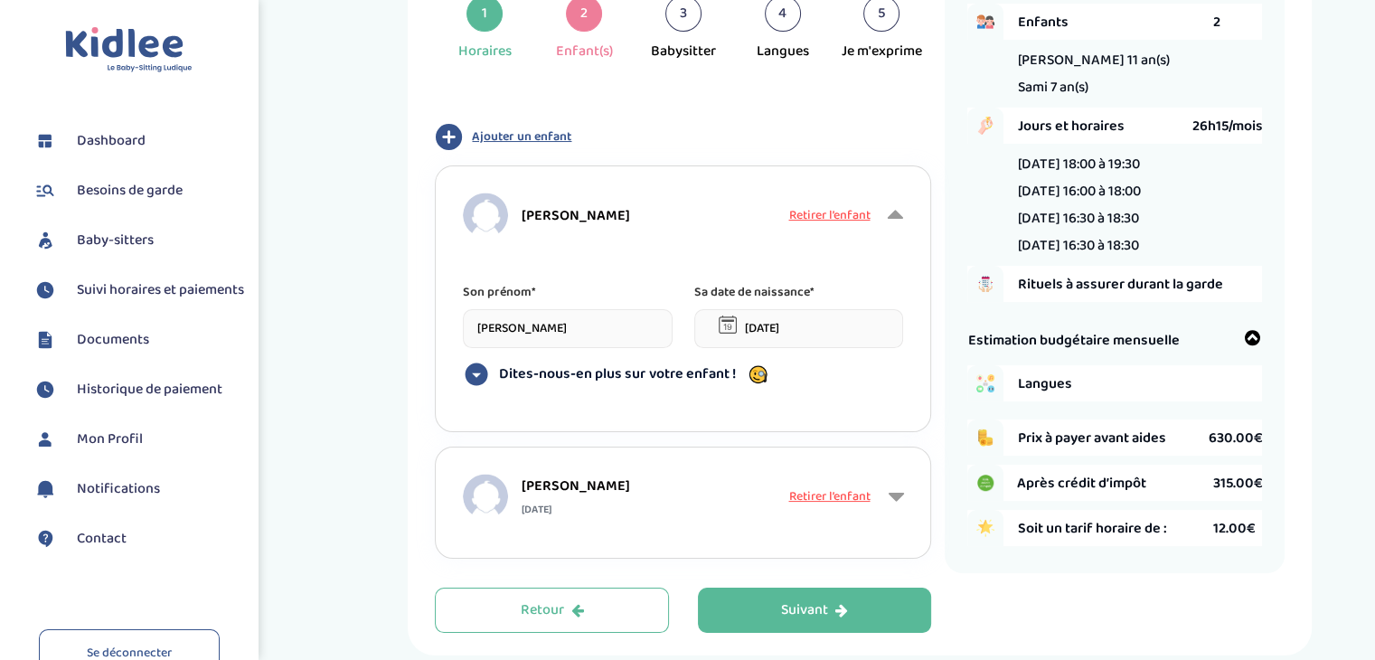
scroll to position [125, 0]
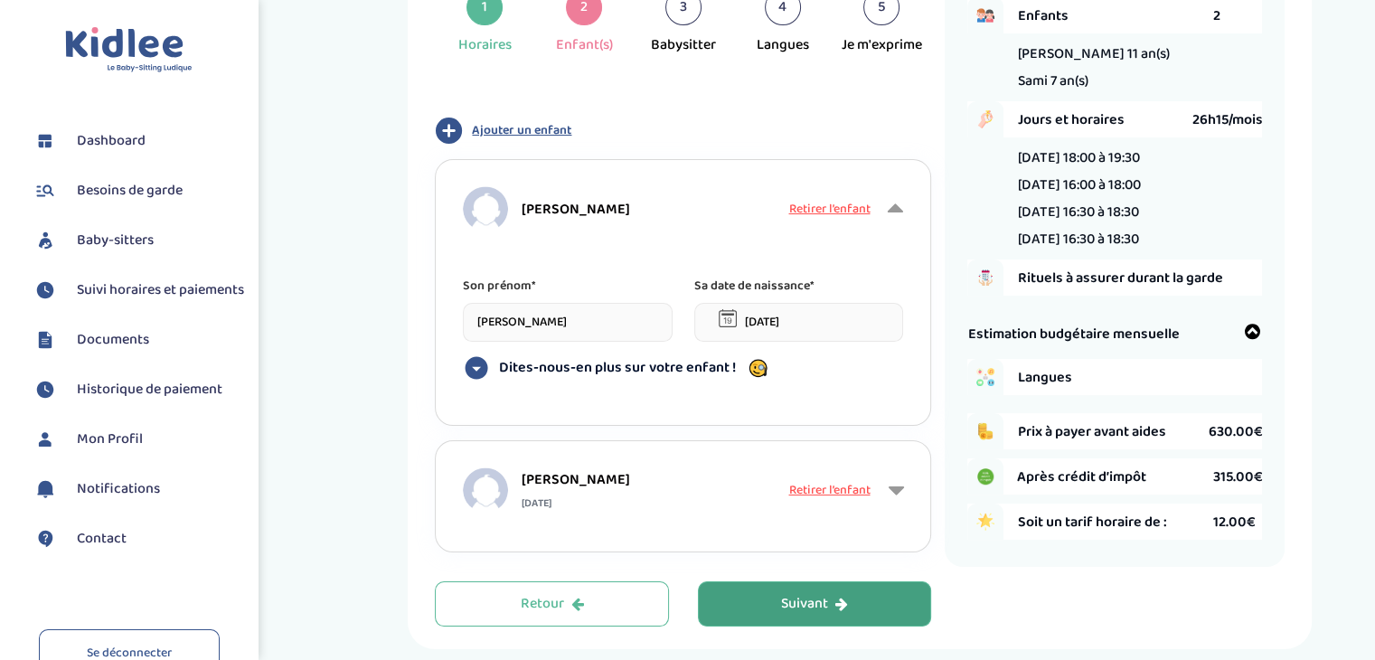
click at [829, 610] on div "Suivant" at bounding box center [814, 604] width 67 height 21
type input "Nina"
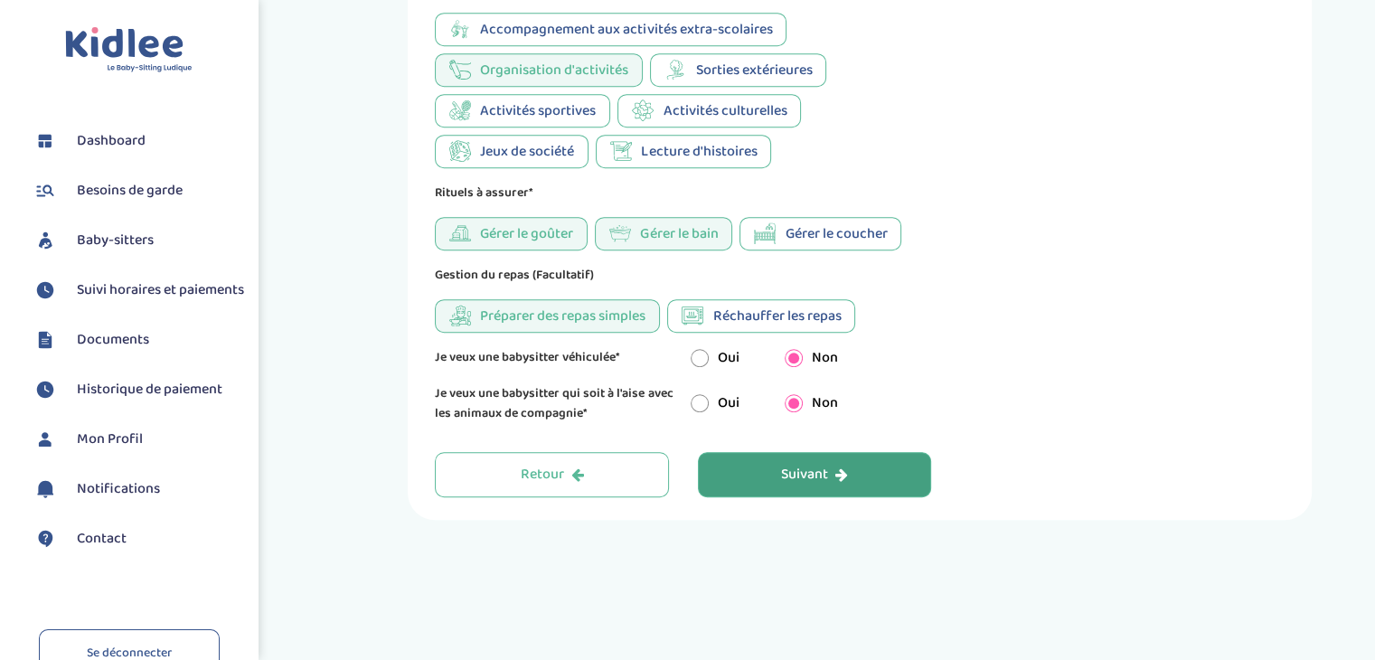
scroll to position [1019, 0]
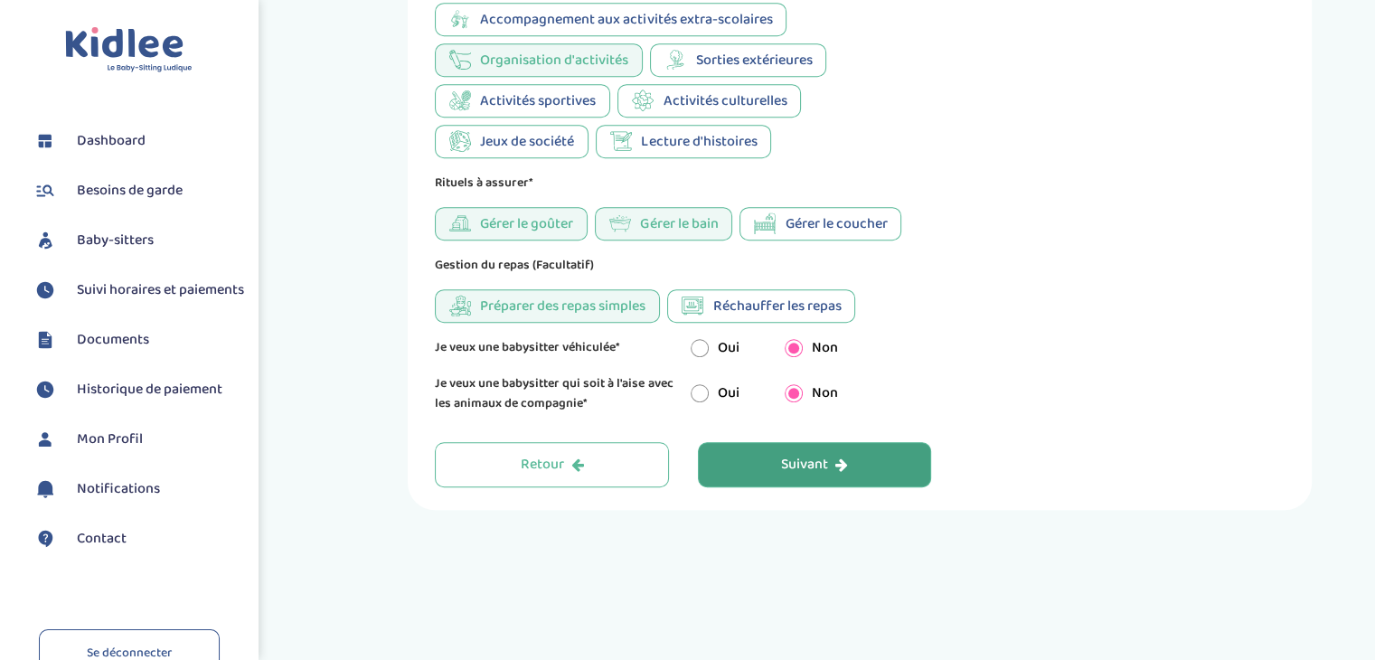
click at [897, 482] on button "Suivant" at bounding box center [815, 464] width 234 height 45
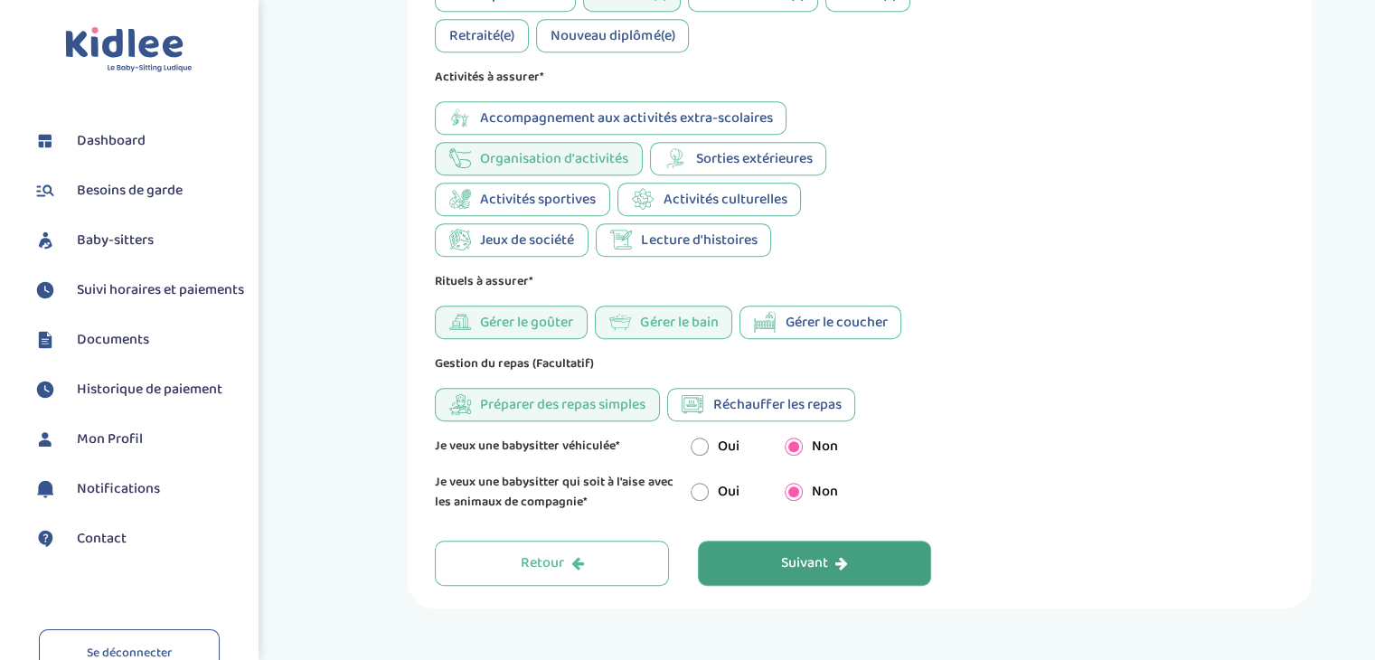
click at [862, 563] on button "Suivant" at bounding box center [815, 563] width 234 height 45
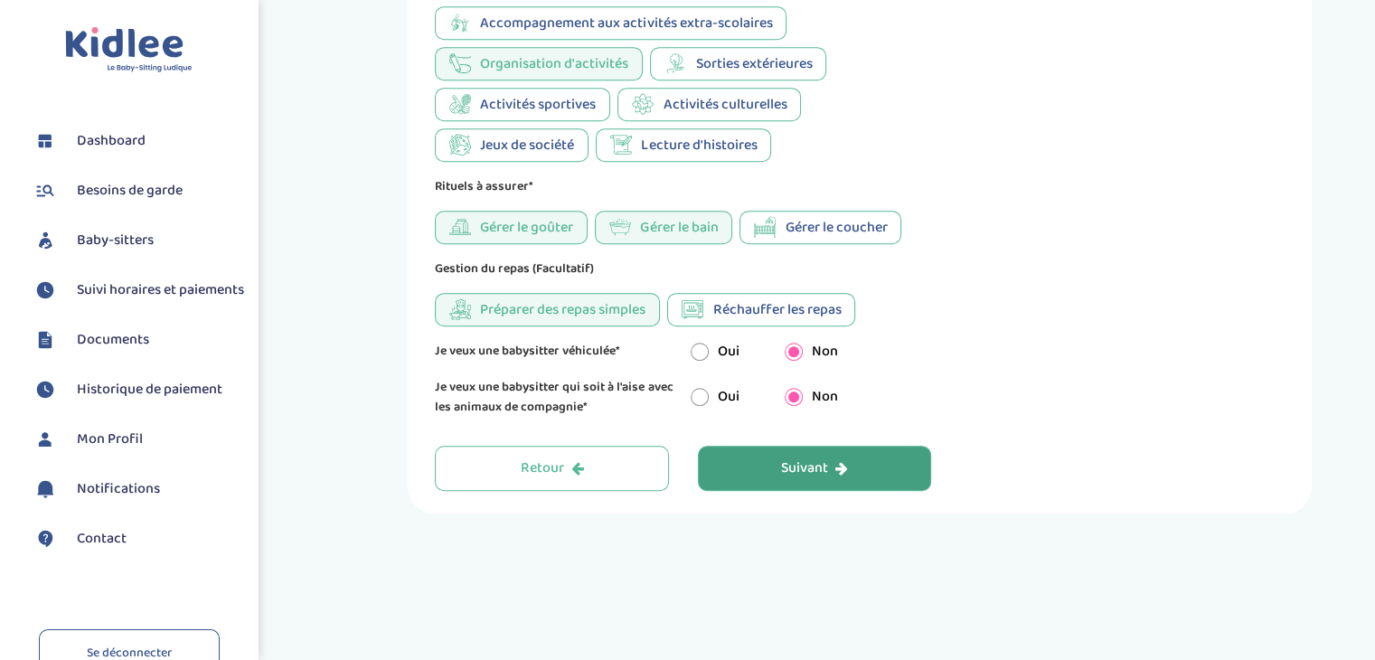
scroll to position [1123, 0]
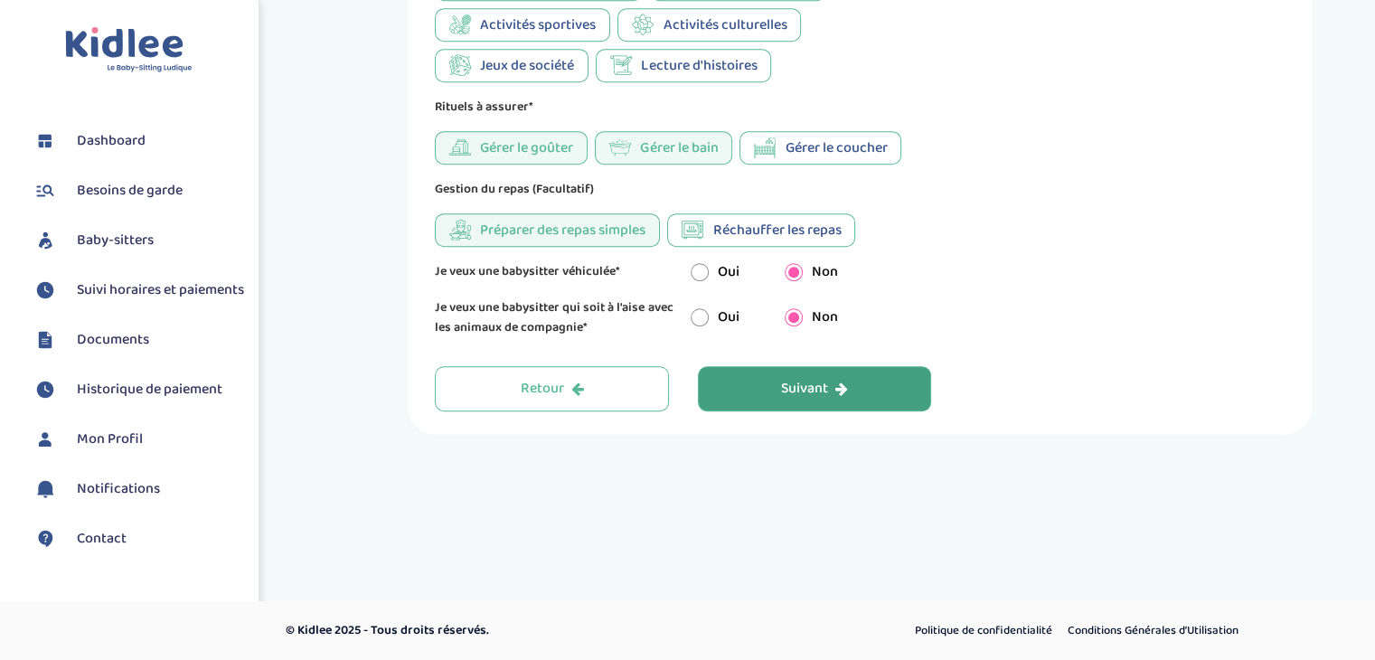
click at [836, 399] on button "Suivant" at bounding box center [815, 388] width 234 height 45
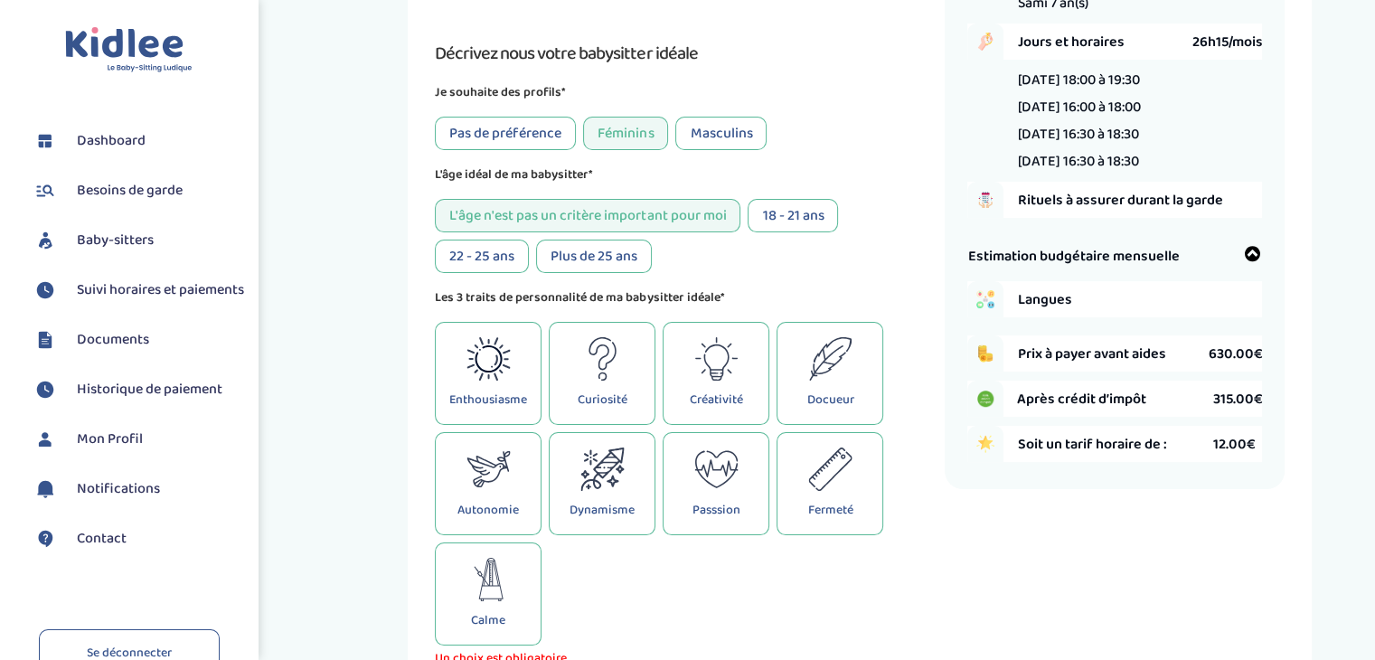
scroll to position [204, 0]
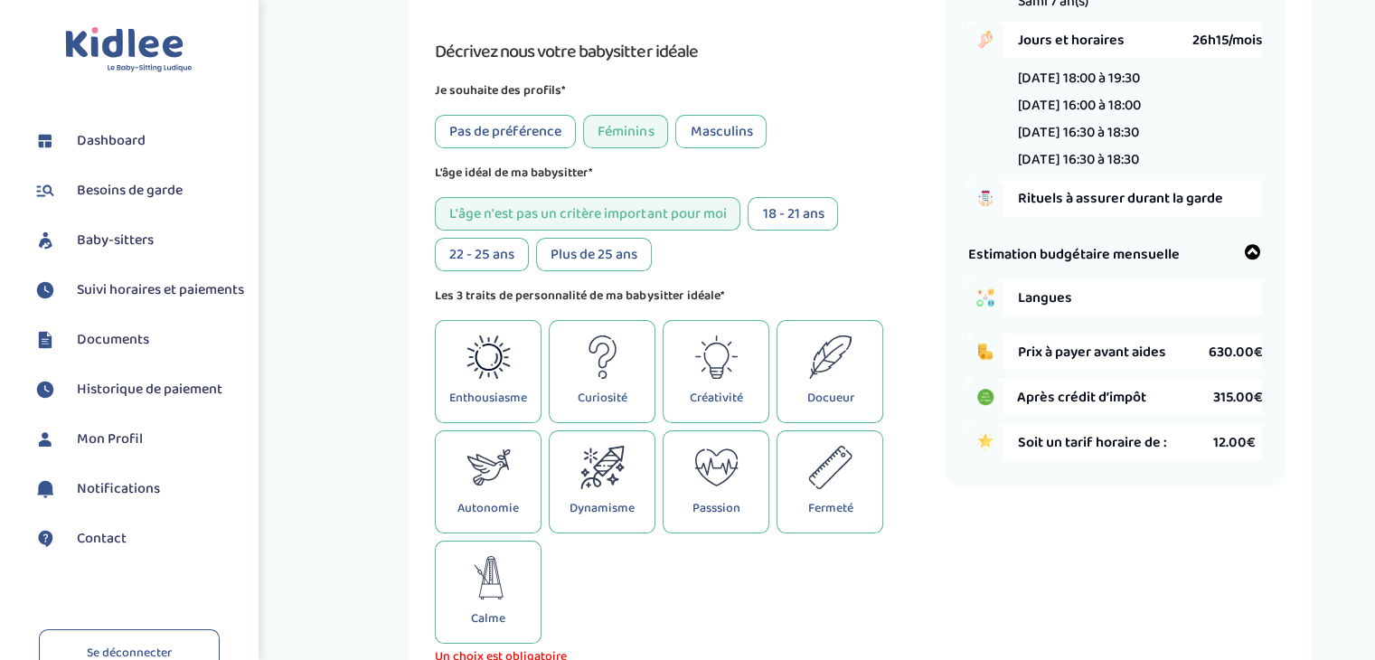
click at [860, 382] on div "Docueur" at bounding box center [830, 371] width 107 height 103
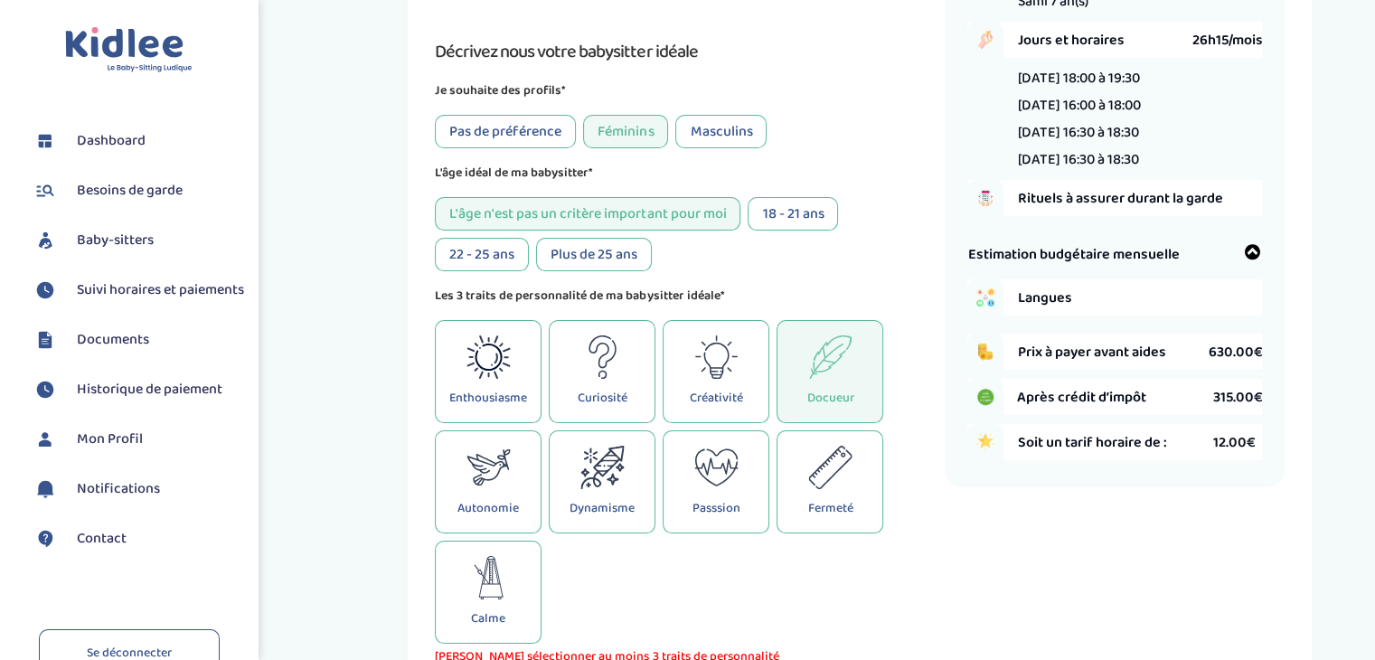
click at [604, 489] on icon at bounding box center [602, 467] width 44 height 43
click at [477, 486] on icon at bounding box center [489, 467] width 44 height 43
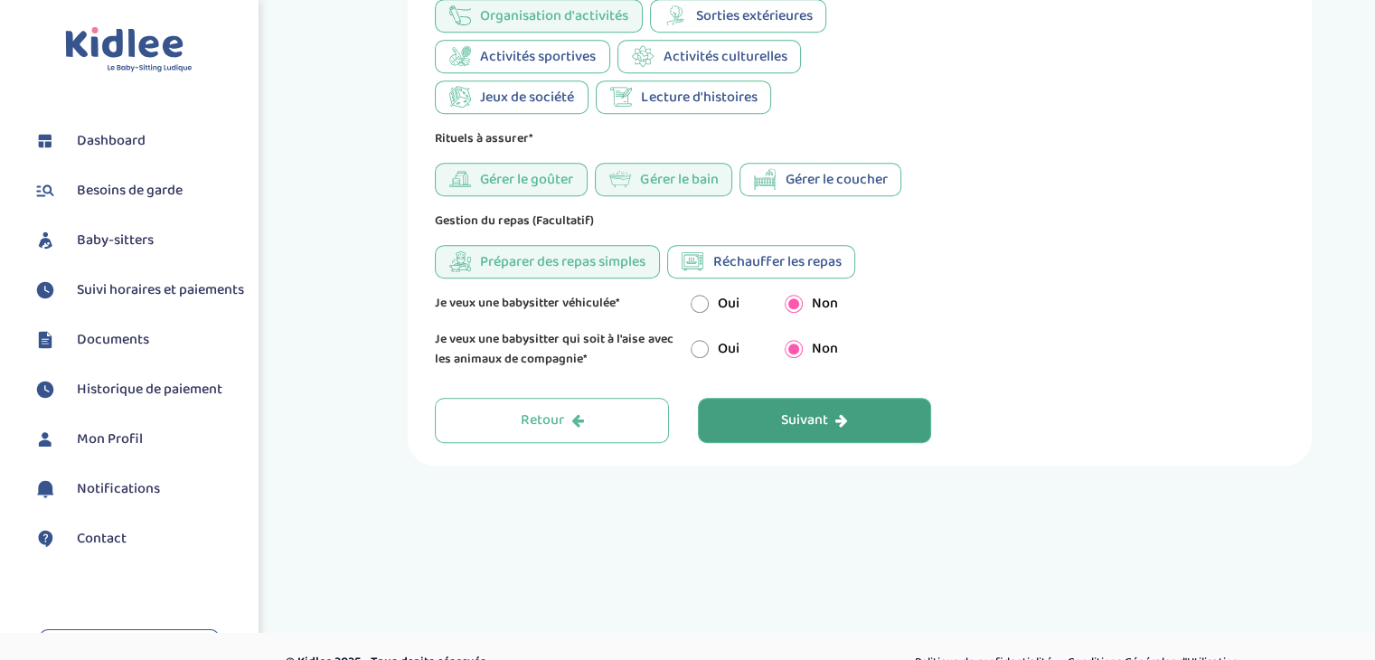
scroll to position [1071, 0]
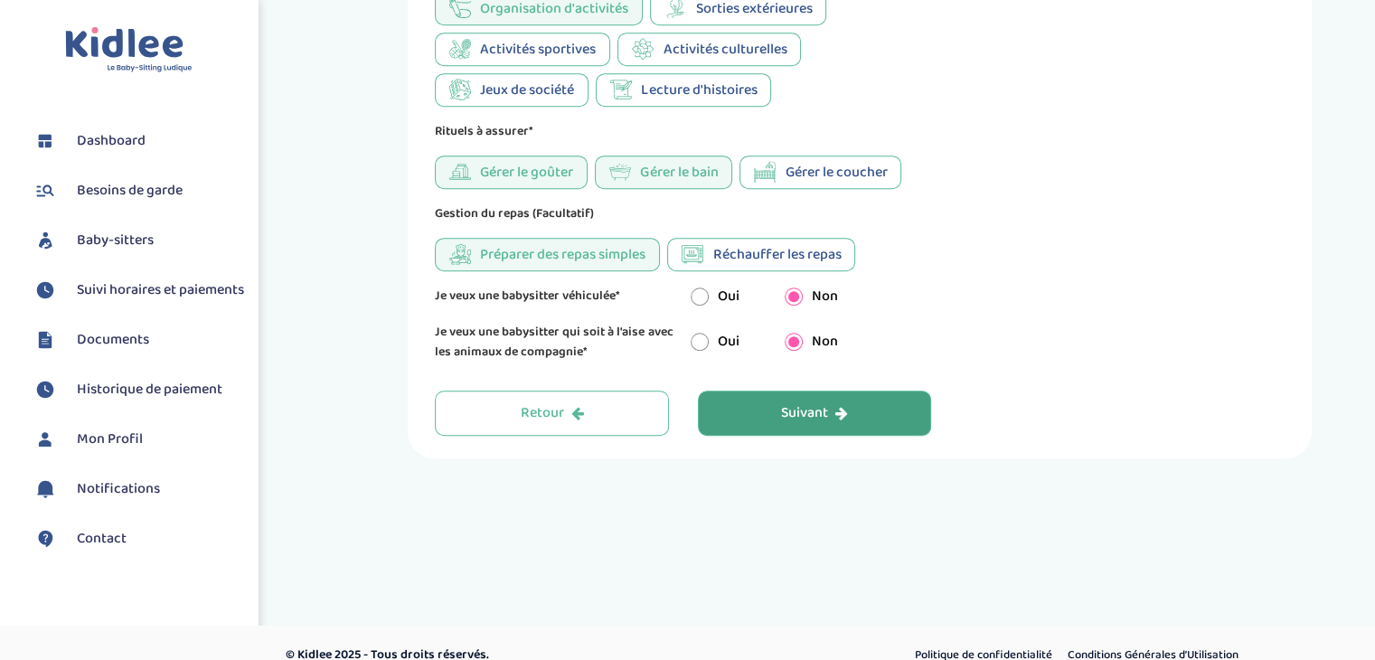
click at [814, 413] on div "Suivant" at bounding box center [814, 413] width 67 height 21
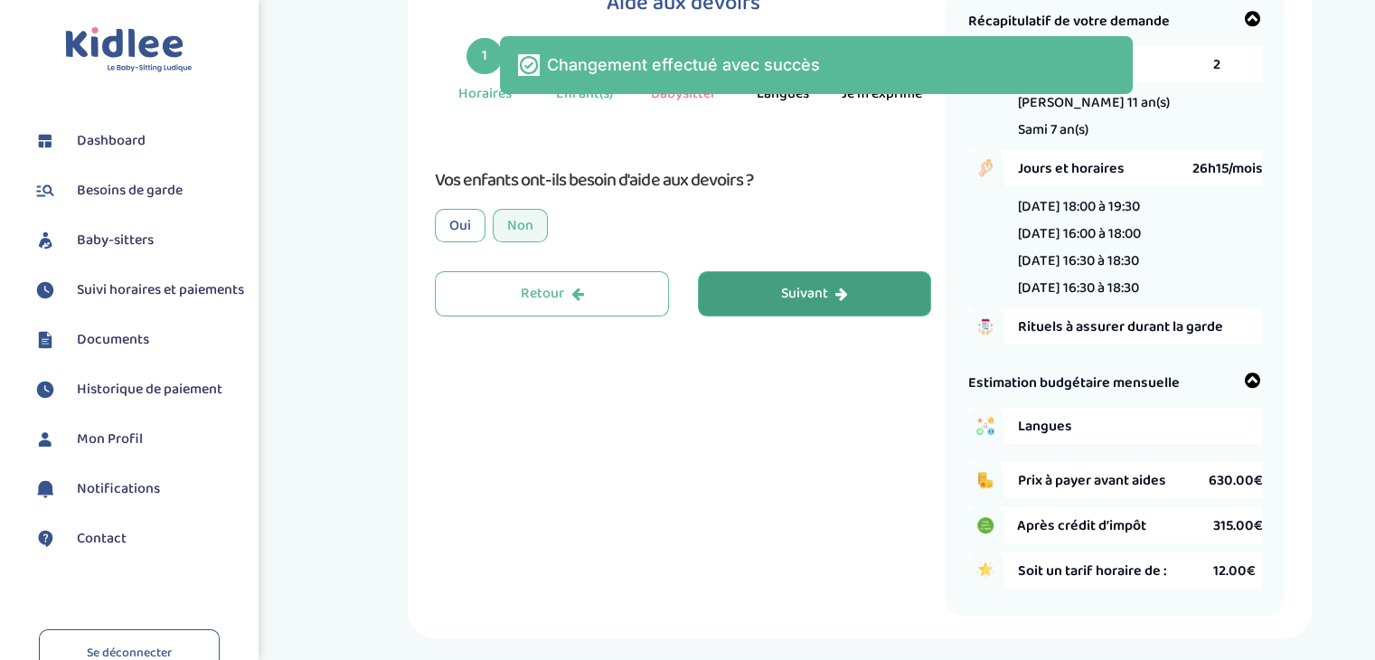
scroll to position [68, 0]
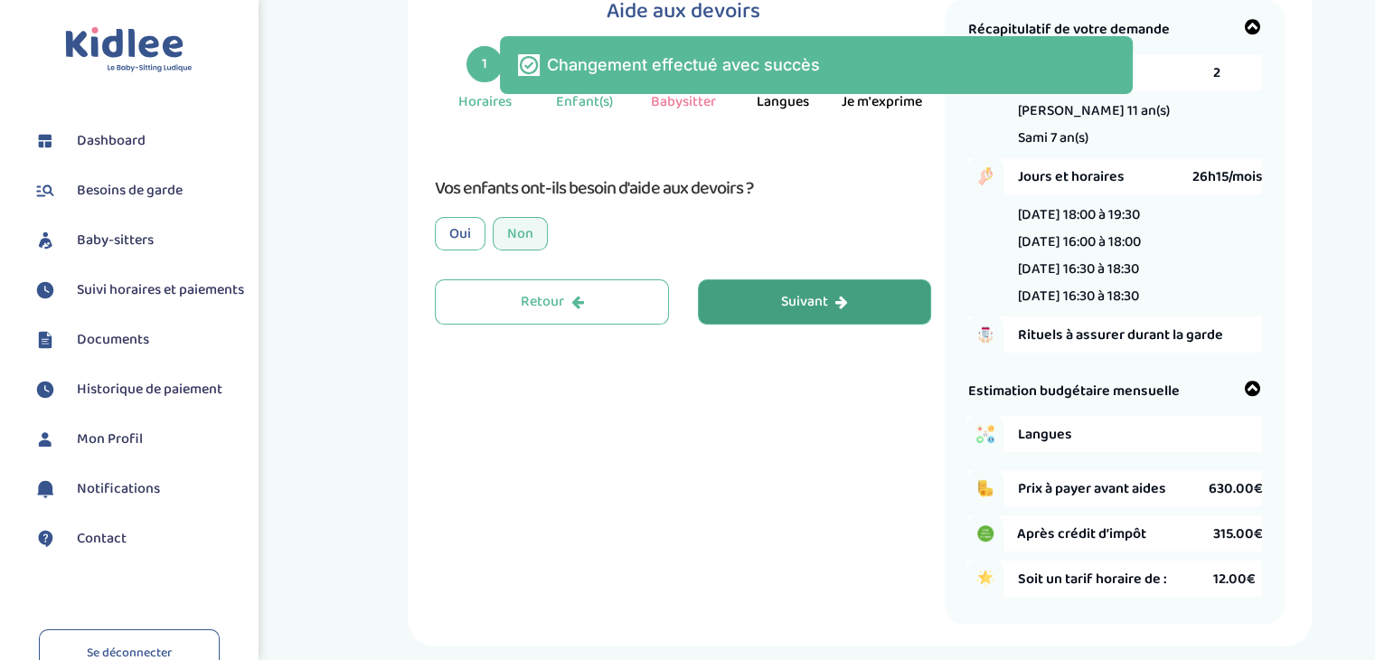
click at [796, 314] on button "Suivant" at bounding box center [815, 301] width 234 height 45
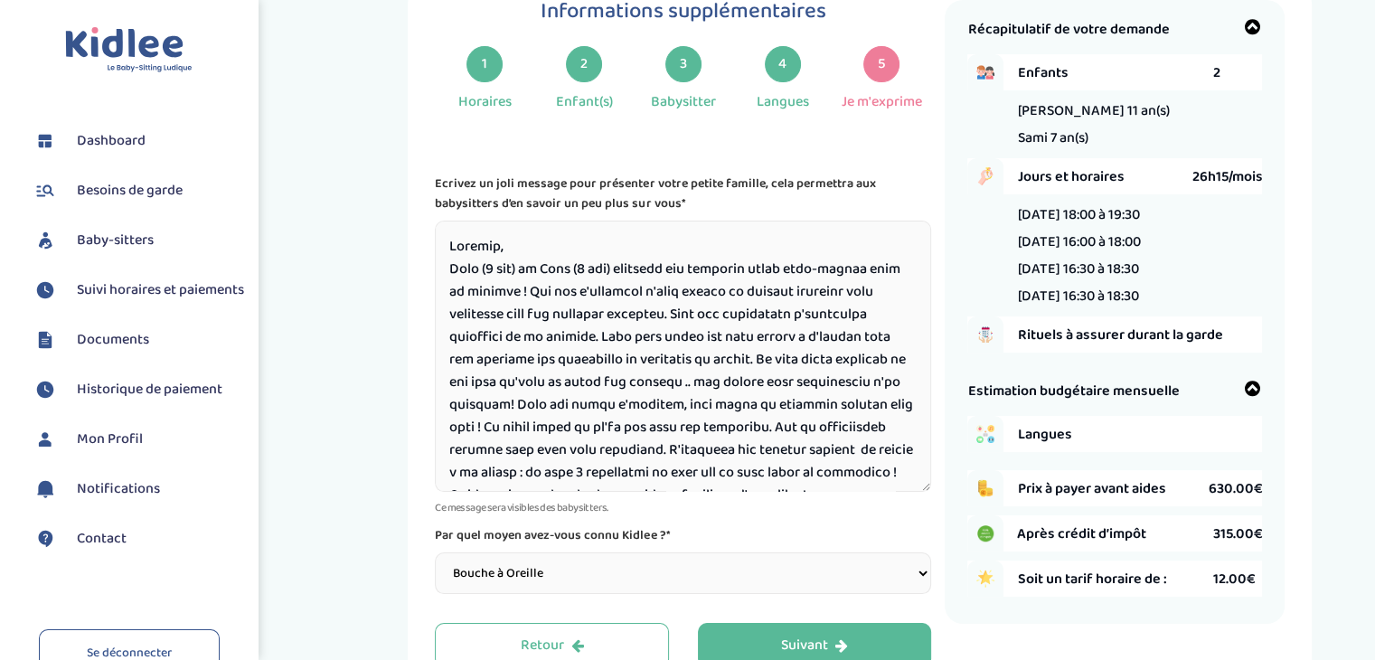
click at [488, 277] on textarea at bounding box center [683, 356] width 496 height 271
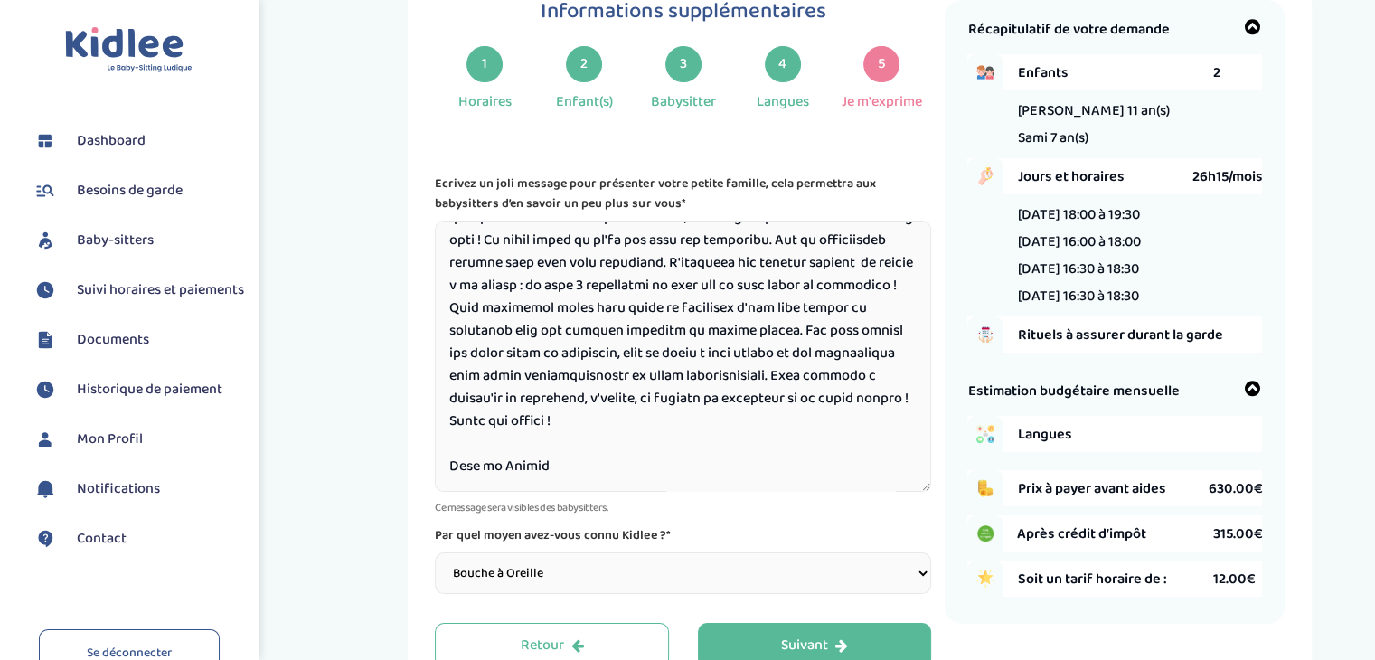
scroll to position [184, 0]
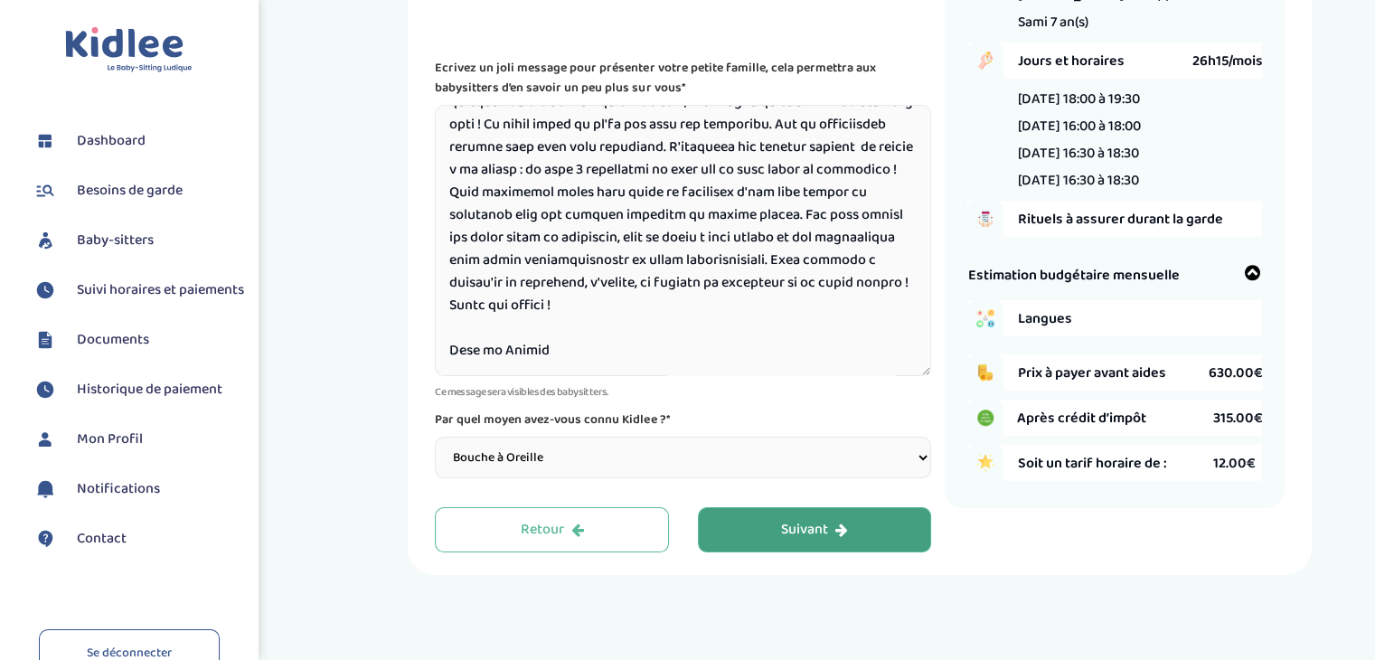
click at [923, 541] on button "Suivant" at bounding box center [815, 529] width 234 height 45
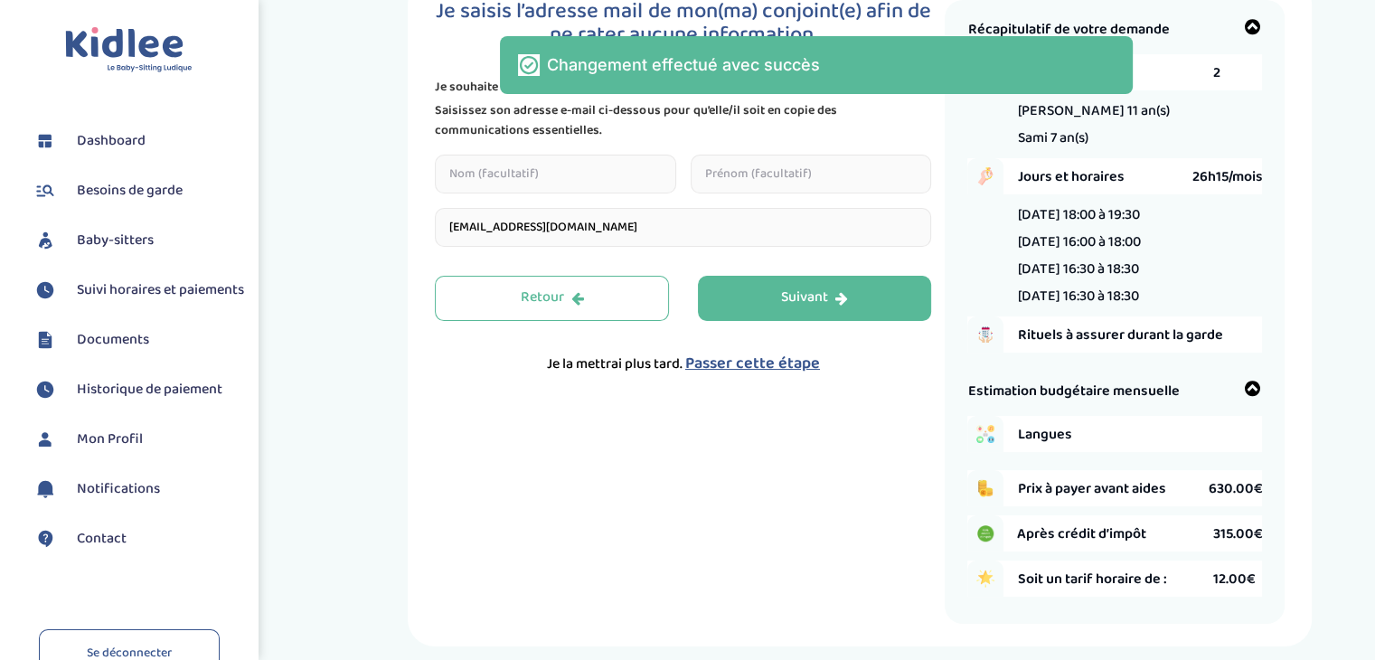
scroll to position [0, 0]
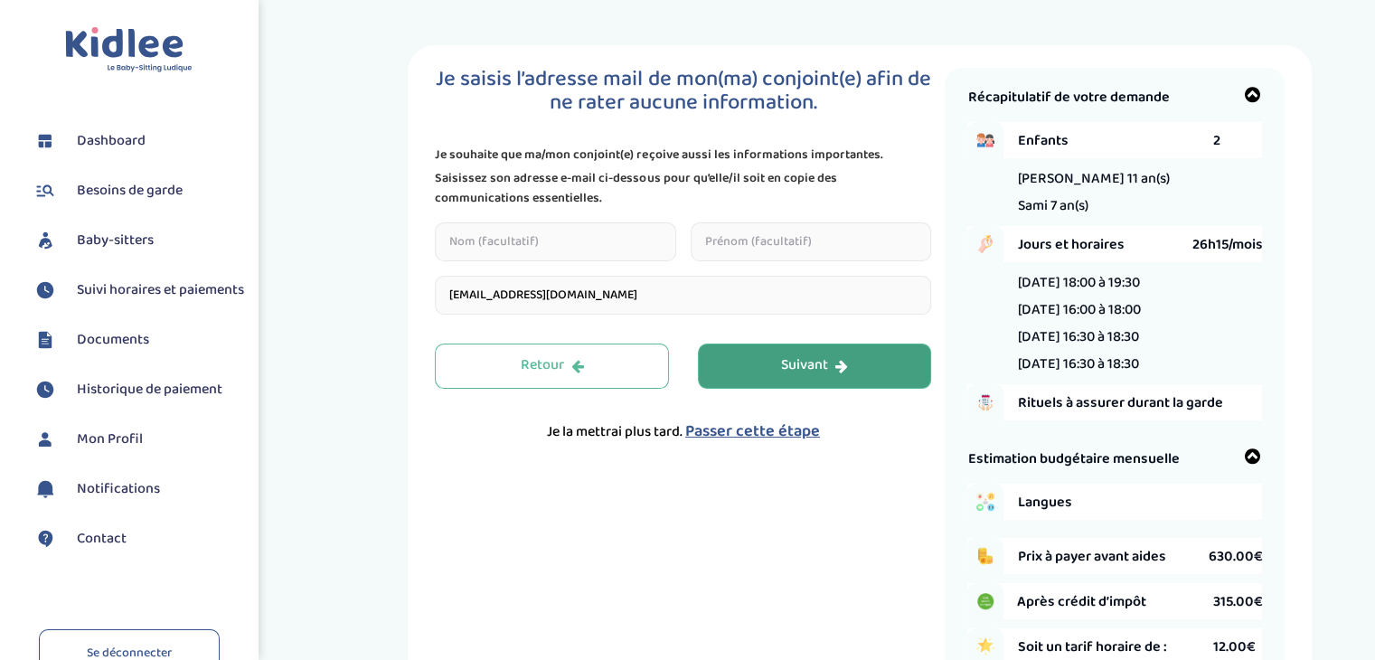
click at [736, 364] on button "Suivant" at bounding box center [815, 366] width 234 height 45
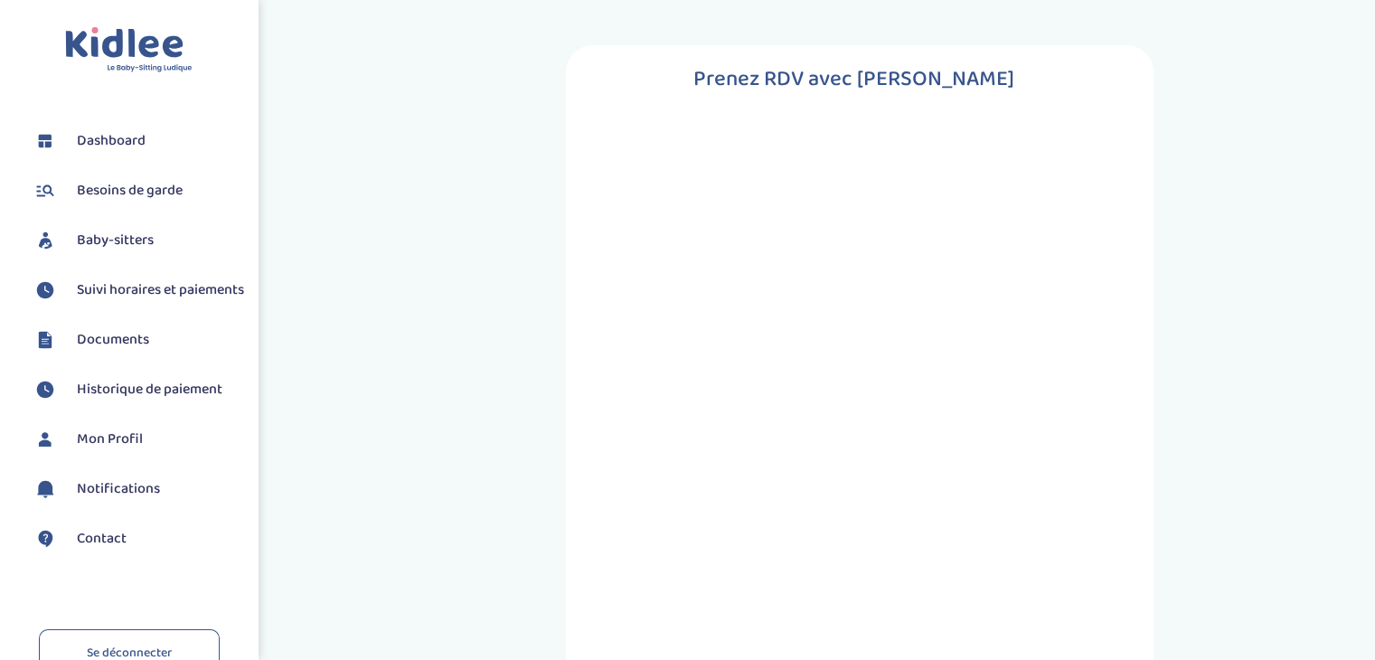
scroll to position [68, 0]
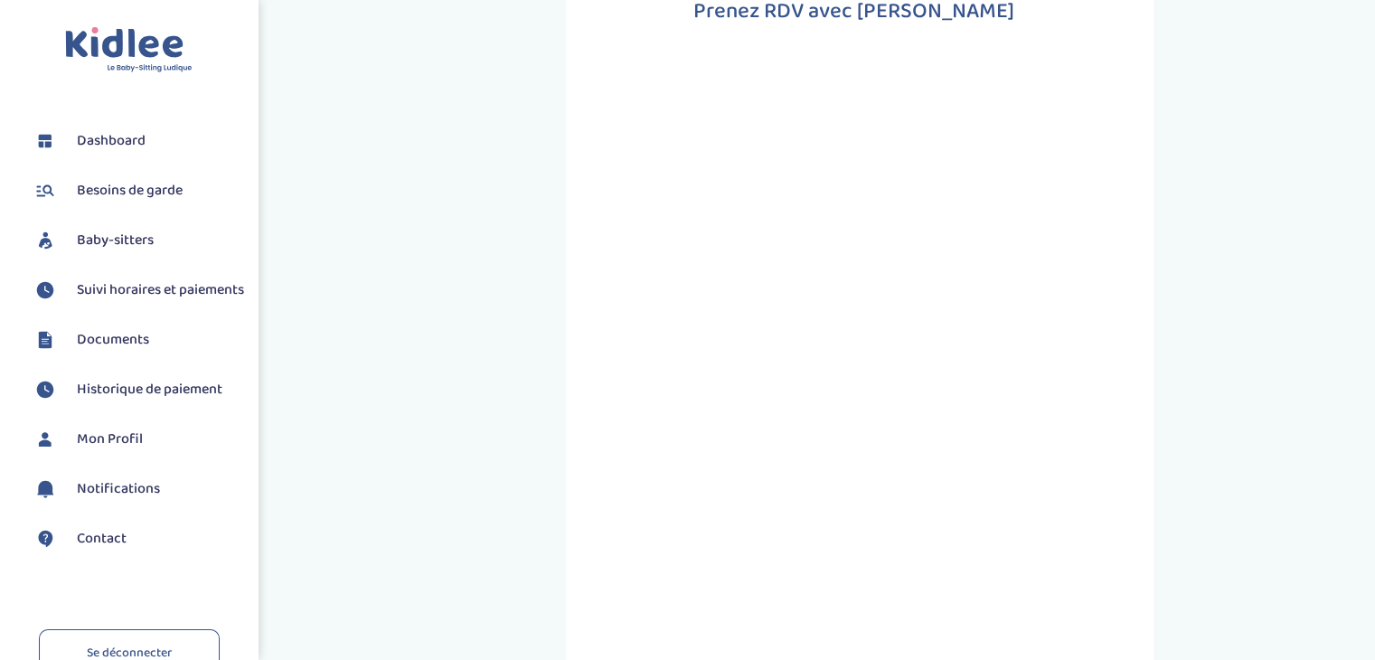
click at [112, 243] on span "Baby-sitters" at bounding box center [115, 241] width 77 height 22
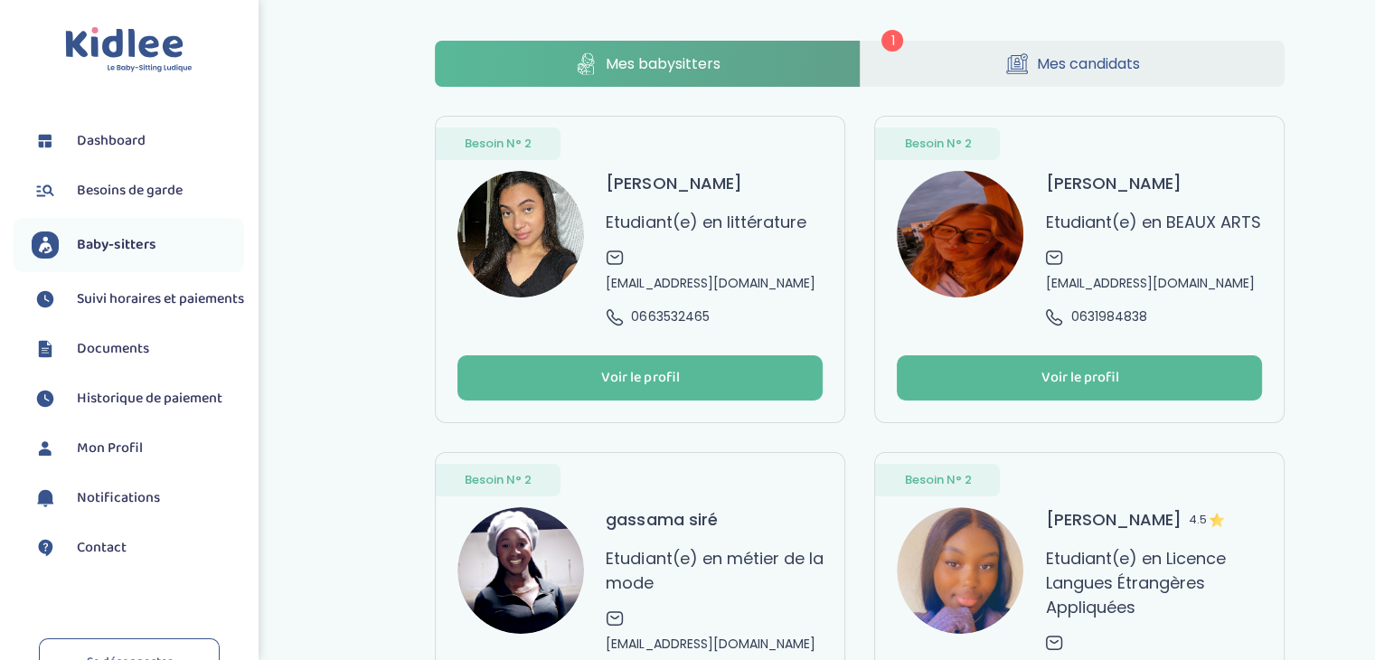
click at [1025, 63] on icon at bounding box center [1017, 63] width 22 height 23
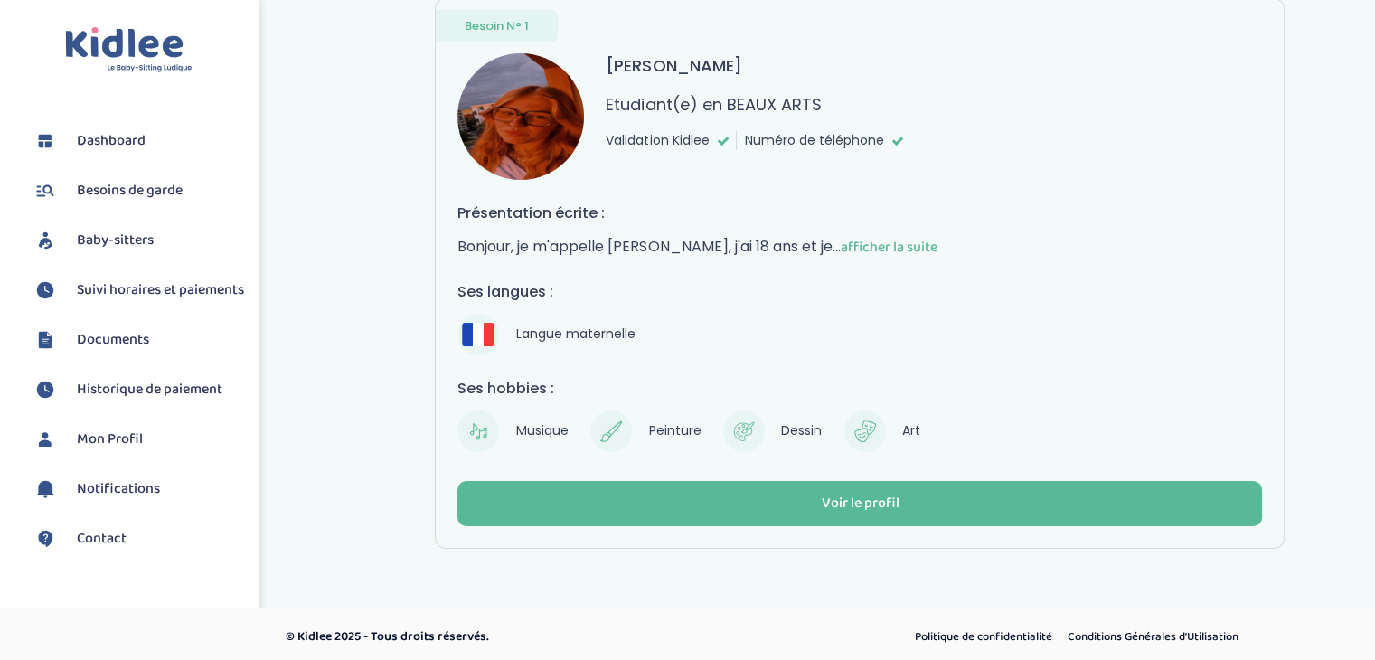
scroll to position [120, 0]
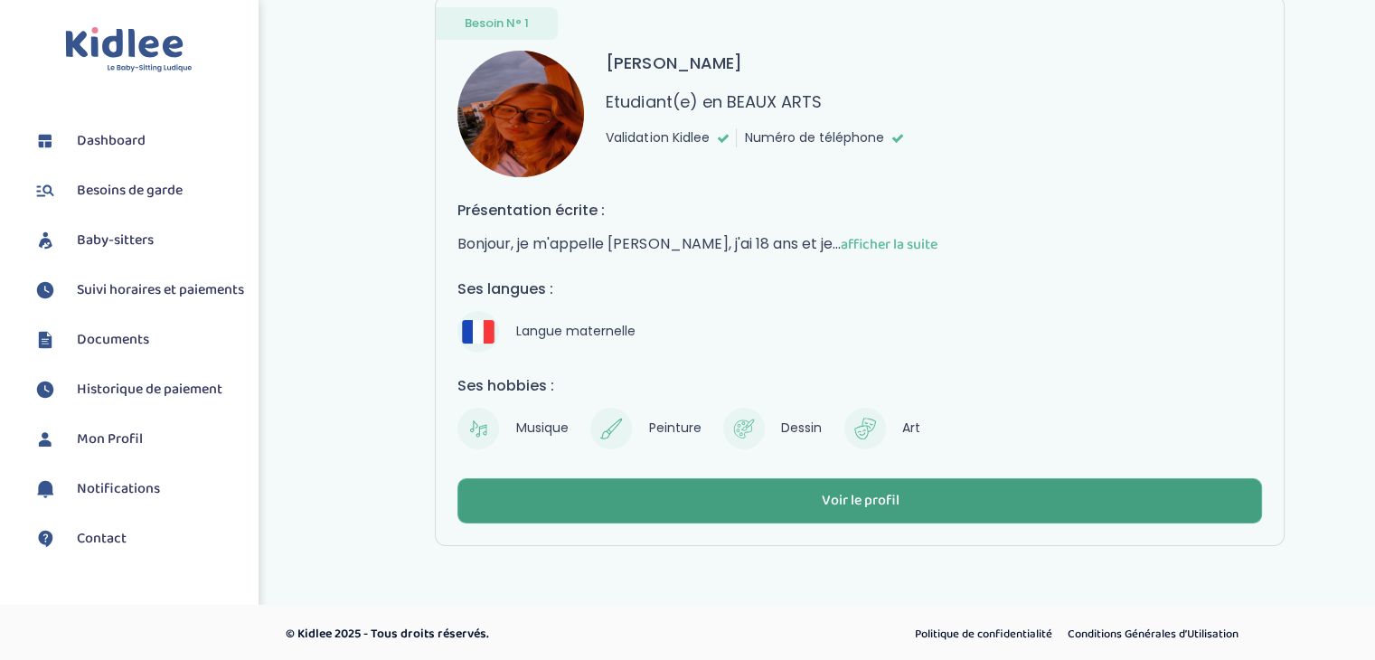
click at [956, 494] on button "Voir le profil" at bounding box center [860, 500] width 805 height 45
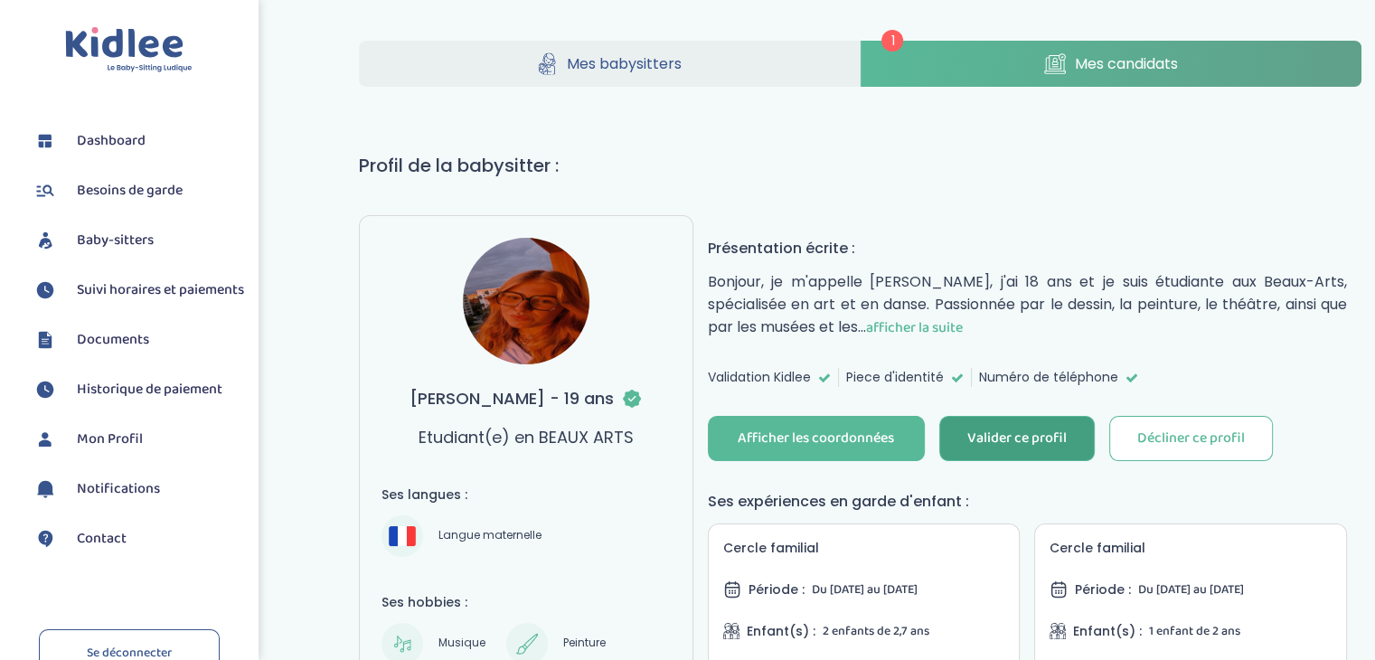
click at [1015, 444] on div "Valider ce profil" at bounding box center [1016, 439] width 99 height 21
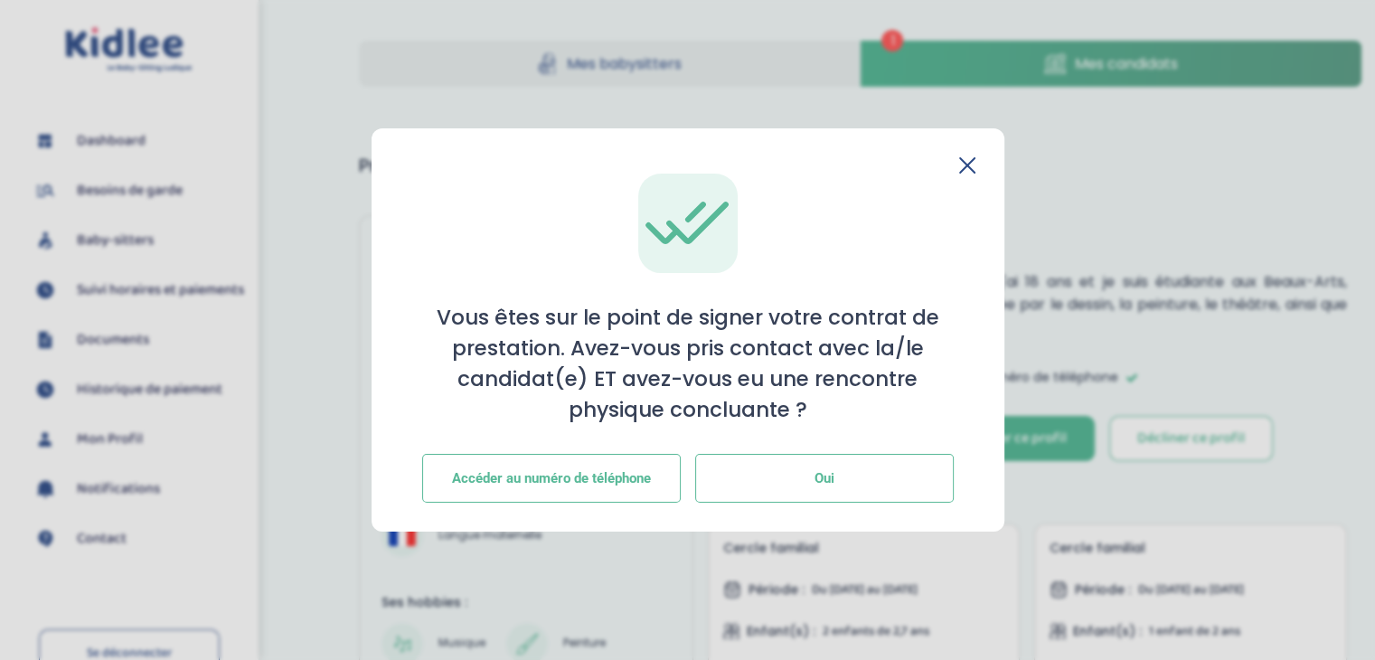
click at [772, 482] on button "Oui" at bounding box center [824, 478] width 259 height 49
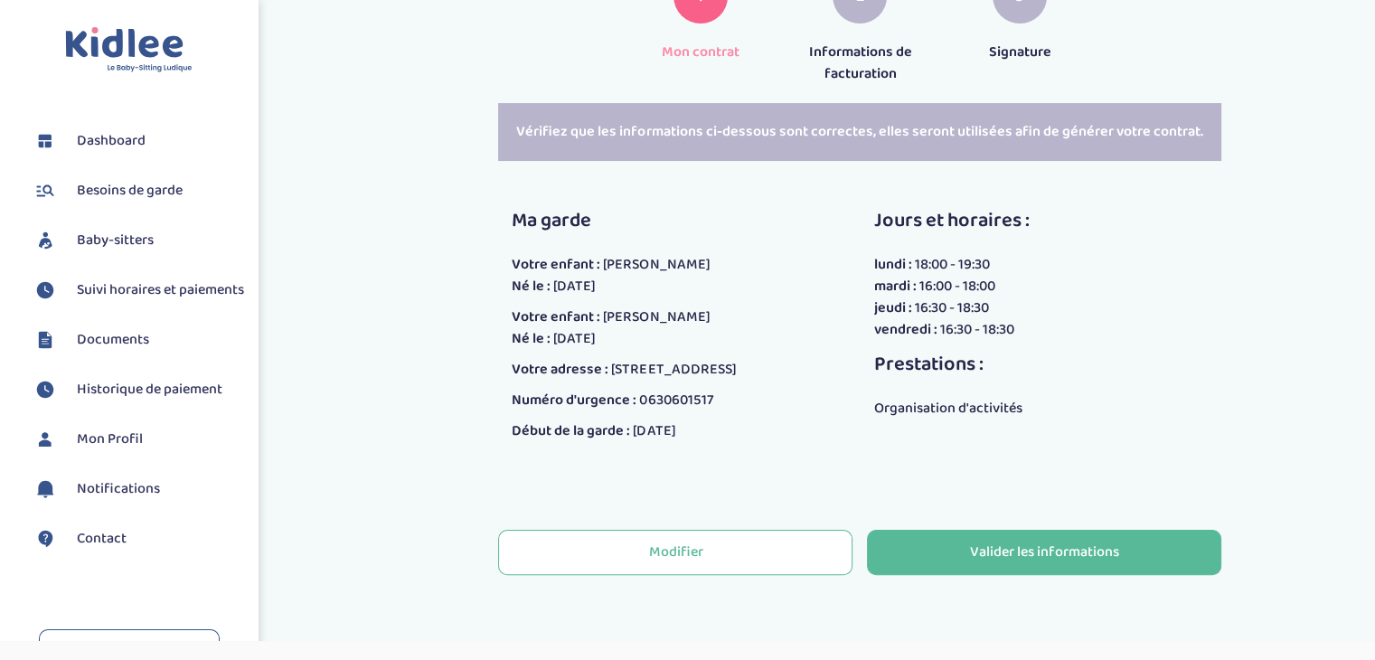
scroll to position [317, 0]
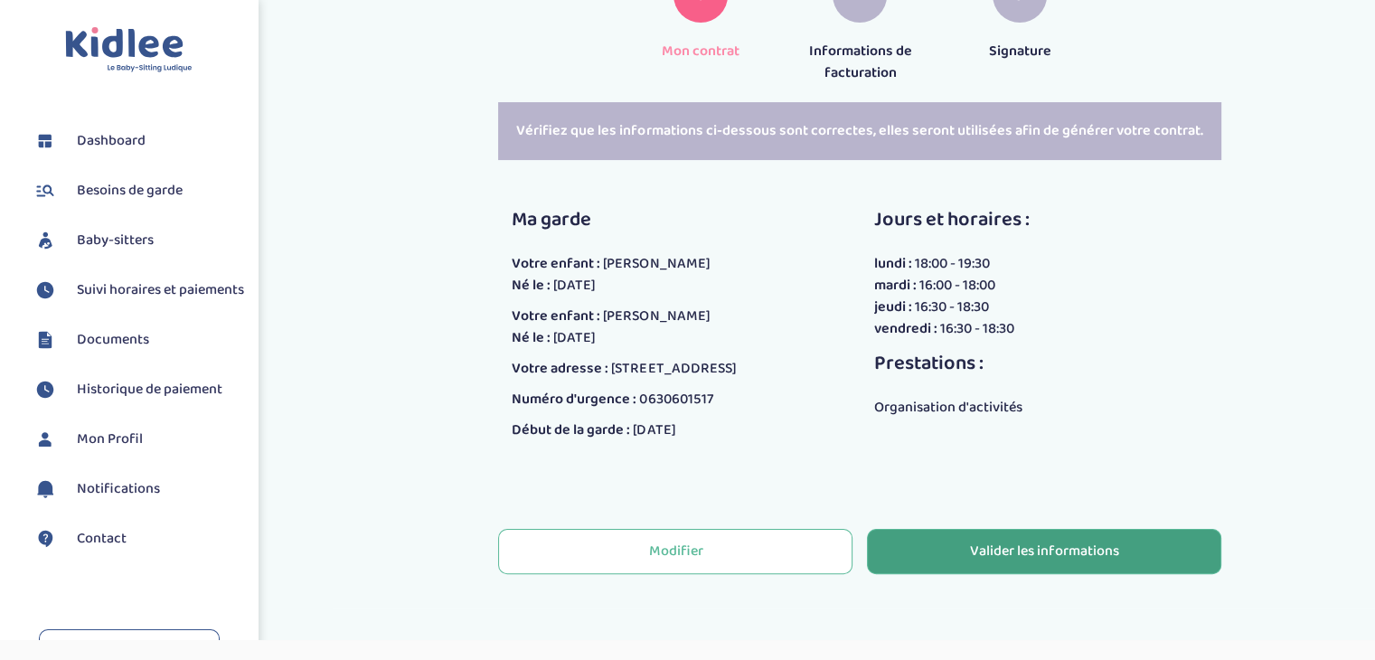
click at [943, 541] on button "Valider les informations" at bounding box center [1044, 551] width 354 height 45
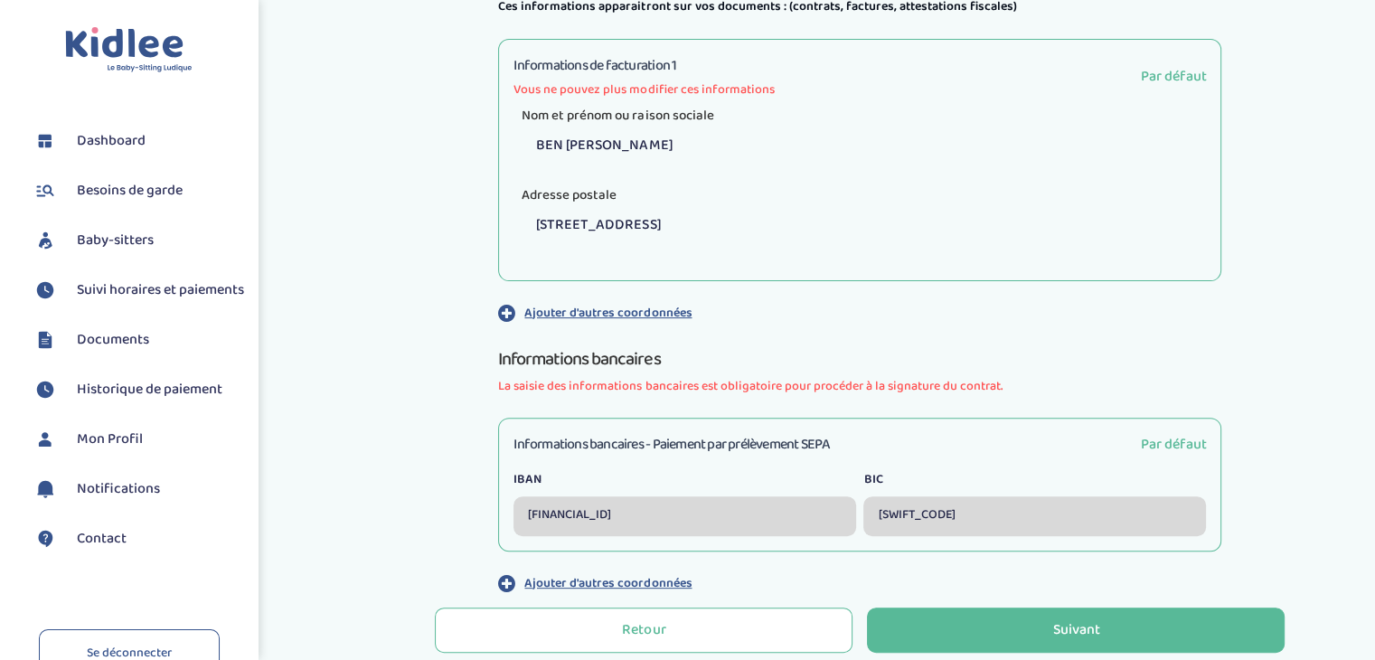
scroll to position [694, 0]
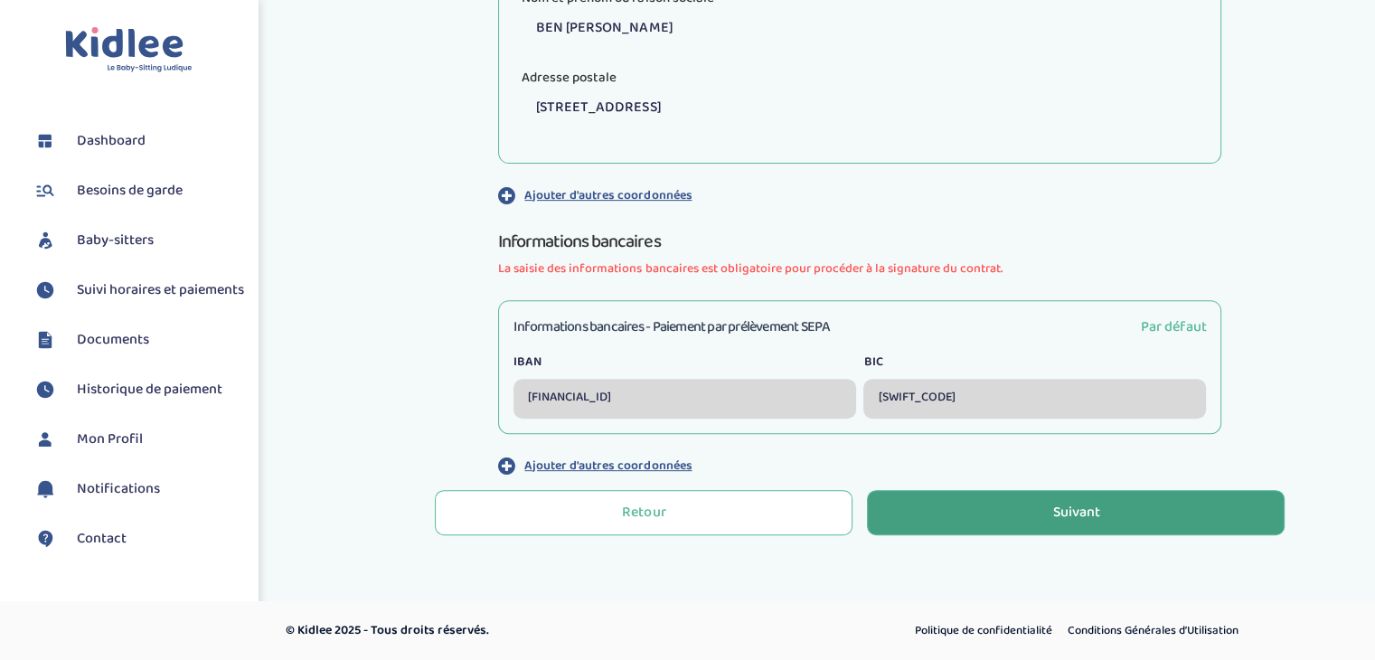
click at [940, 495] on button "Suivant" at bounding box center [1076, 512] width 418 height 45
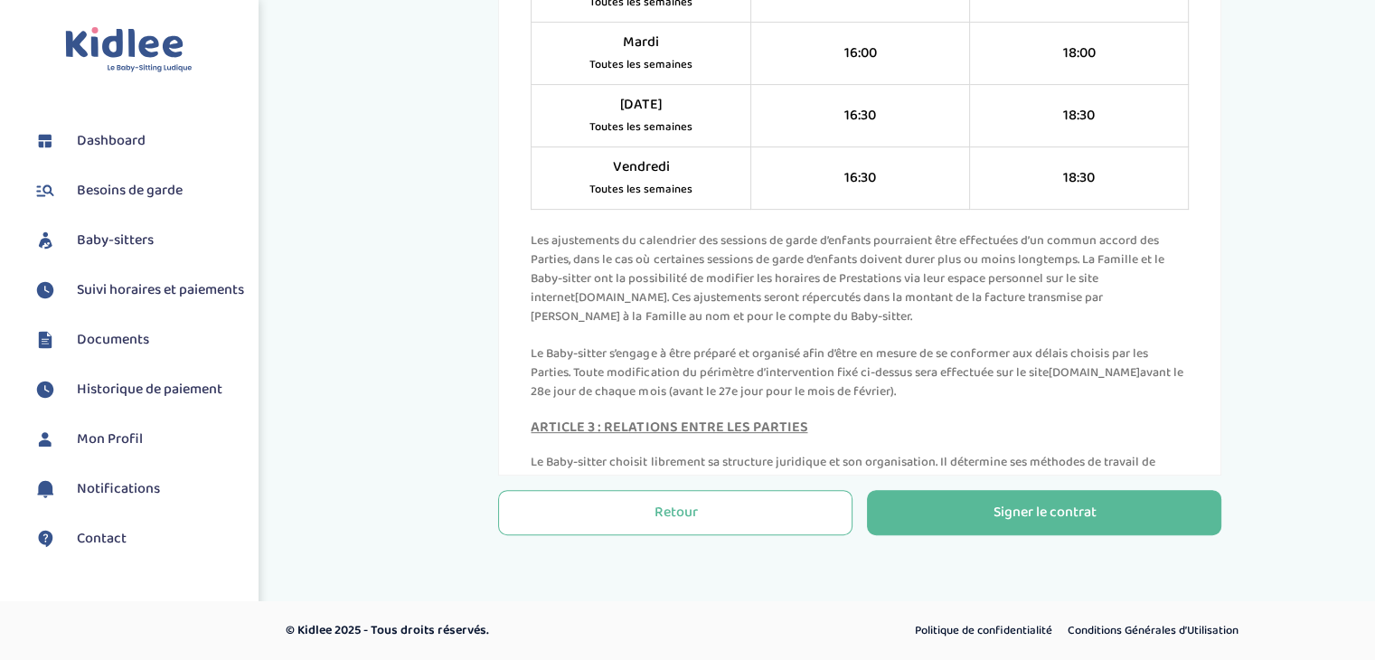
scroll to position [1559, 0]
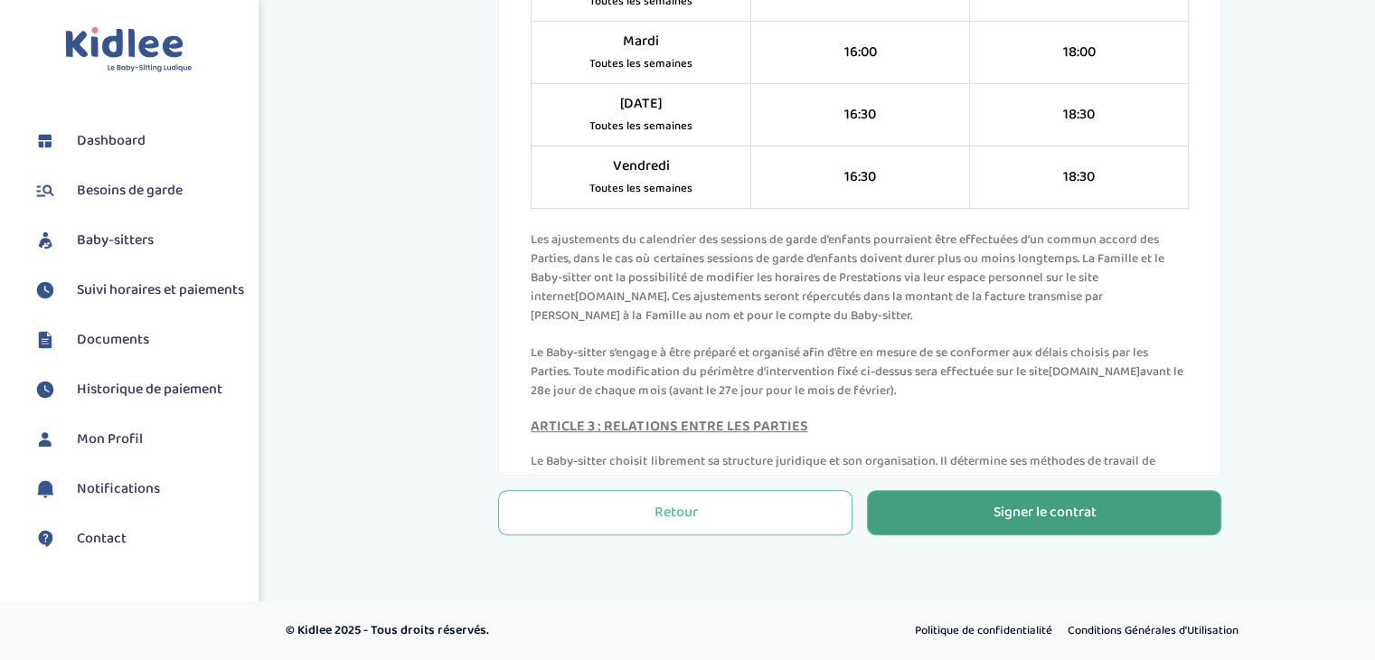
click at [1036, 495] on button "Signer le contrat" at bounding box center [1044, 512] width 354 height 45
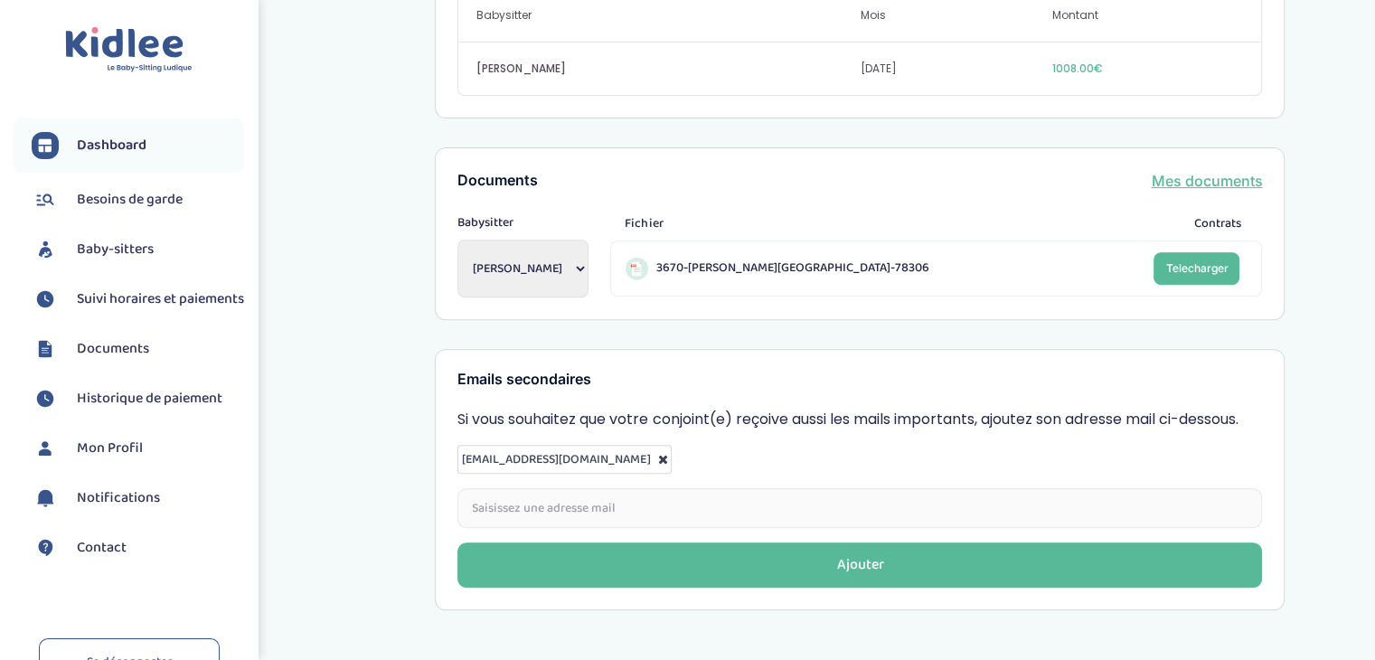
scroll to position [695, 0]
